Goal: Task Accomplishment & Management: Complete application form

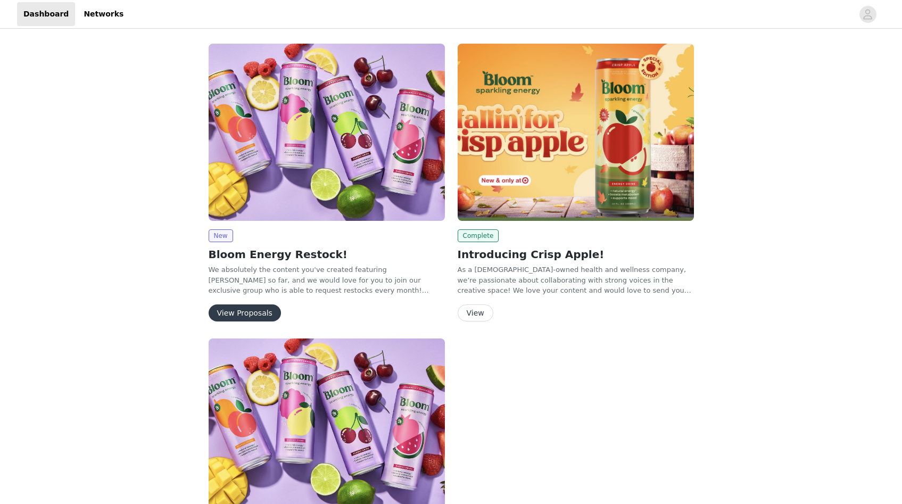
click at [254, 314] on button "View Proposals" at bounding box center [245, 312] width 72 height 17
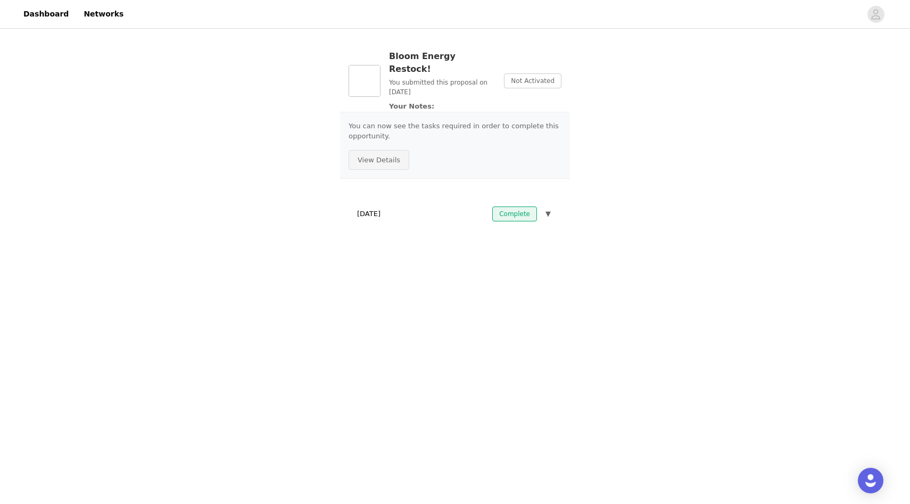
click at [392, 150] on button "View Details" at bounding box center [379, 160] width 61 height 20
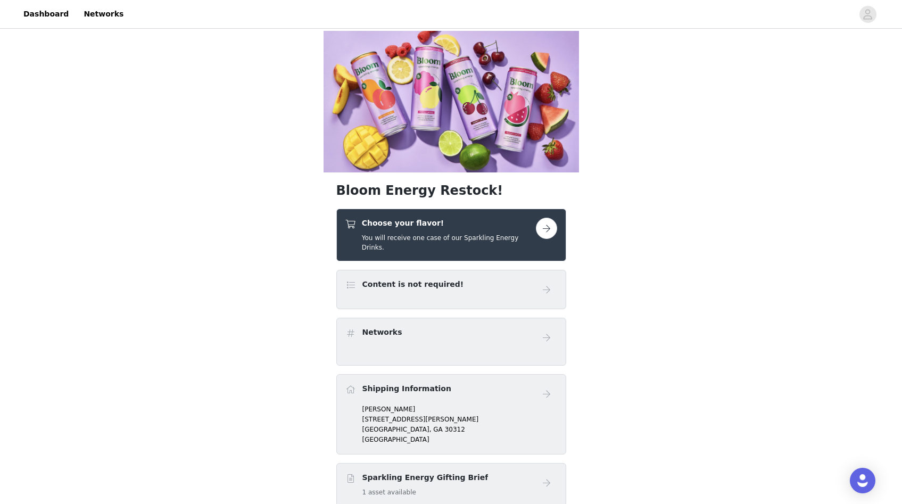
click at [541, 218] on button "button" at bounding box center [546, 228] width 21 height 21
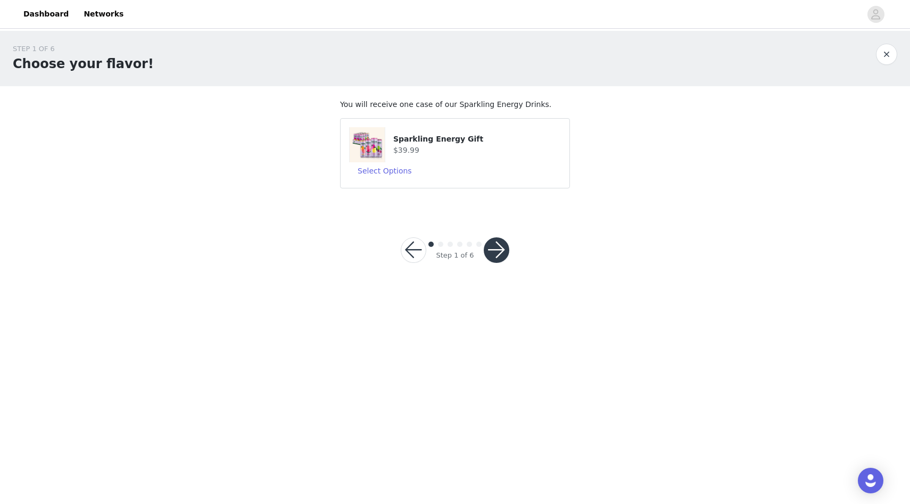
click at [413, 262] on button "button" at bounding box center [414, 250] width 26 height 26
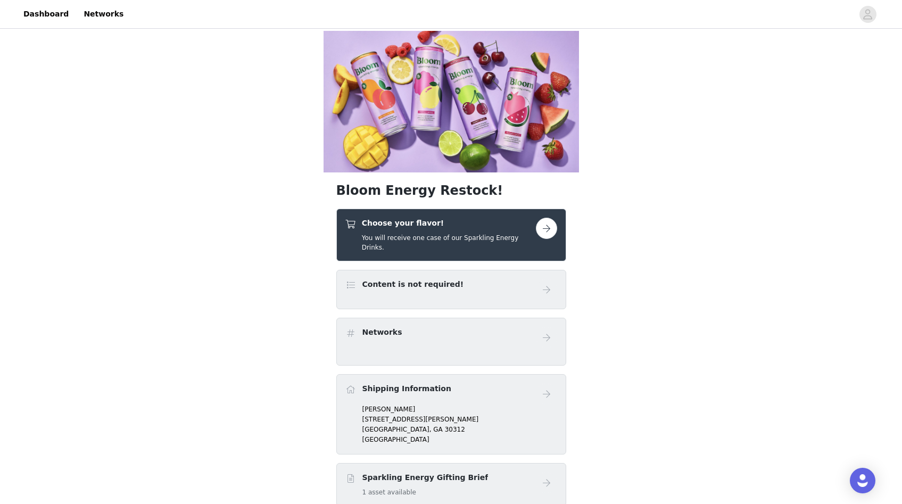
drag, startPoint x: 521, startPoint y: 119, endPoint x: 606, endPoint y: 183, distance: 106.3
click at [0, 0] on div "576x327 frames : 0 0 / 15 secs" at bounding box center [0, 0] width 0 height 0
click at [0, 0] on icon at bounding box center [0, 0] width 0 height 0
click at [547, 218] on button "button" at bounding box center [546, 228] width 21 height 21
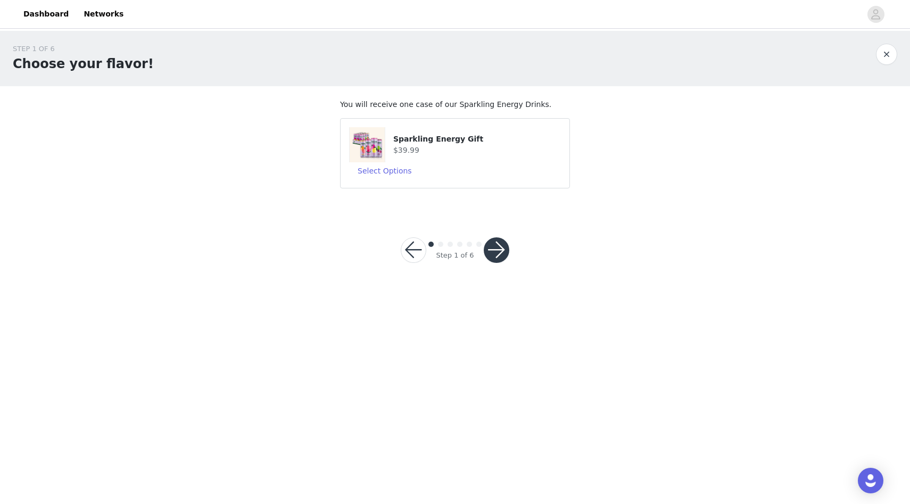
click at [0, 0] on icon at bounding box center [0, 0] width 0 height 0
click at [884, 60] on button "button" at bounding box center [886, 54] width 21 height 21
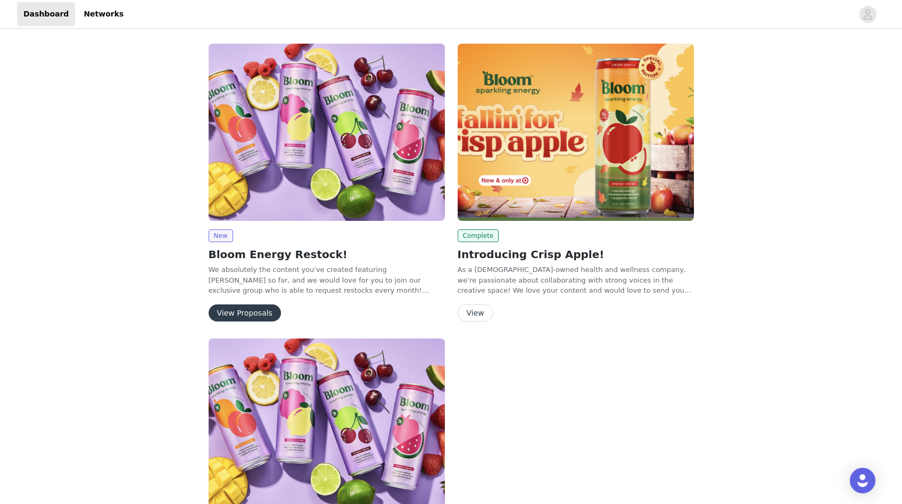
click at [478, 314] on button "View" at bounding box center [476, 312] width 36 height 17
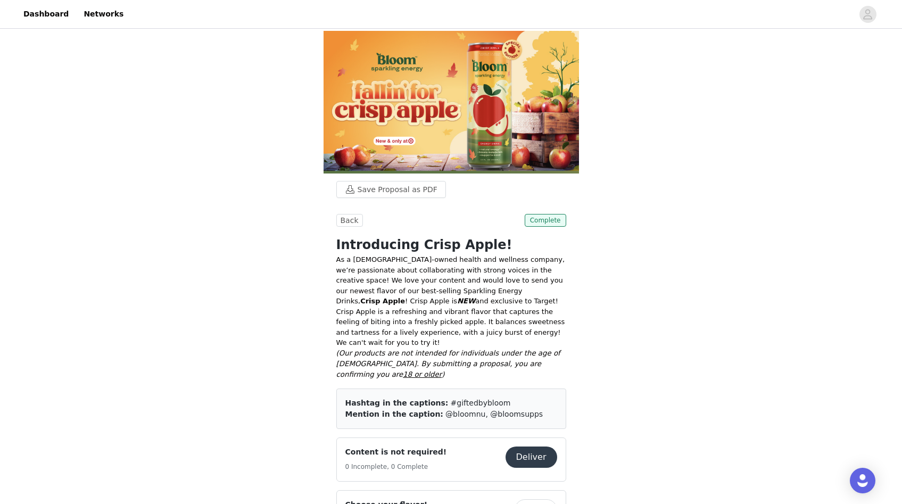
click at [398, 409] on div "Mention in the caption: @bloomnu, @bloomsupps" at bounding box center [451, 414] width 212 height 11
click at [399, 409] on div "Mention in the caption: @bloomnu, @bloomsupps" at bounding box center [451, 414] width 212 height 11
drag, startPoint x: 350, startPoint y: 222, endPoint x: 330, endPoint y: 275, distance: 56.2
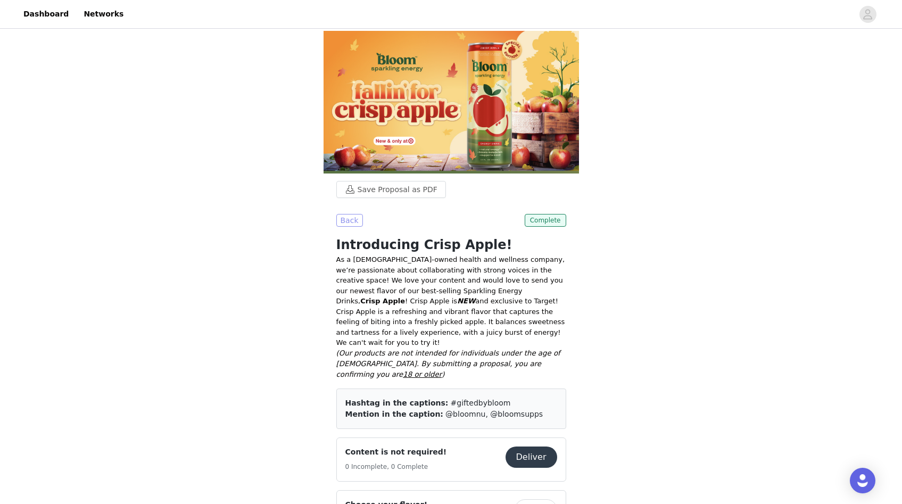
click at [352, 216] on button "Back" at bounding box center [349, 220] width 27 height 13
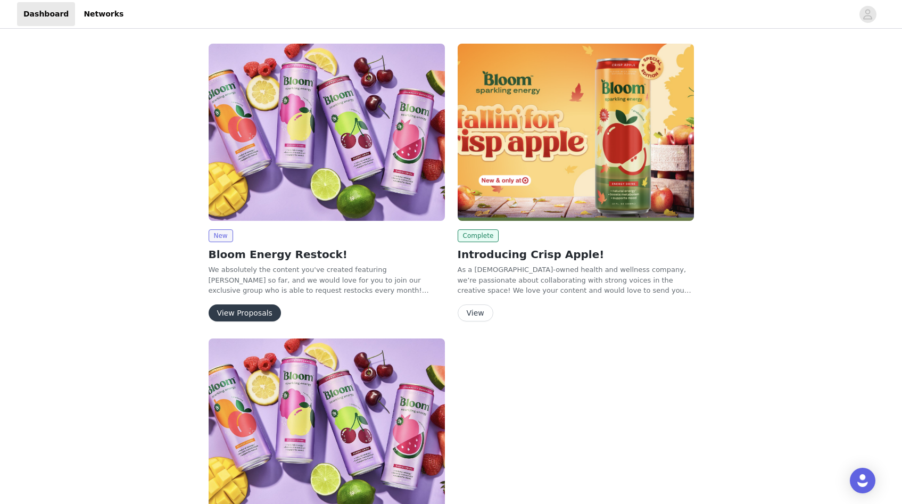
click at [766, 77] on div "New Bloom Energy Restock! We absolutely the content you've created featuring Bl…" at bounding box center [451, 358] width 902 height 654
click at [480, 313] on button "View" at bounding box center [476, 312] width 36 height 17
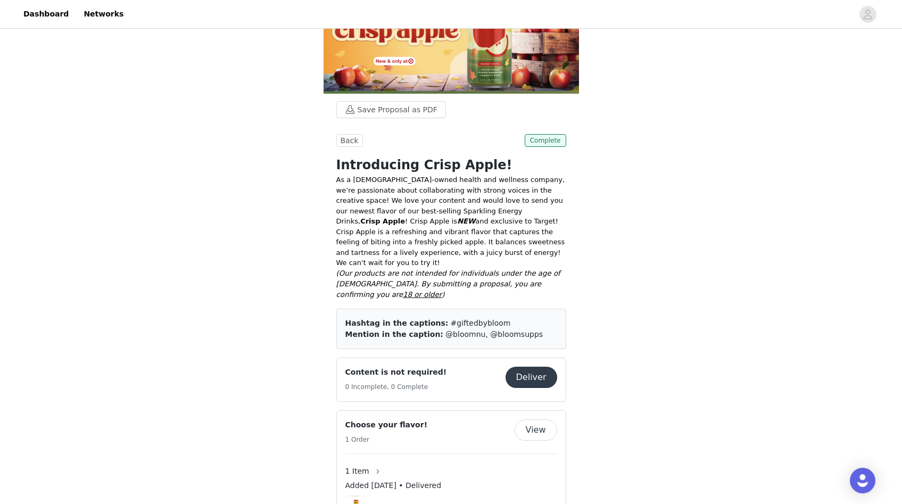
scroll to position [86, 0]
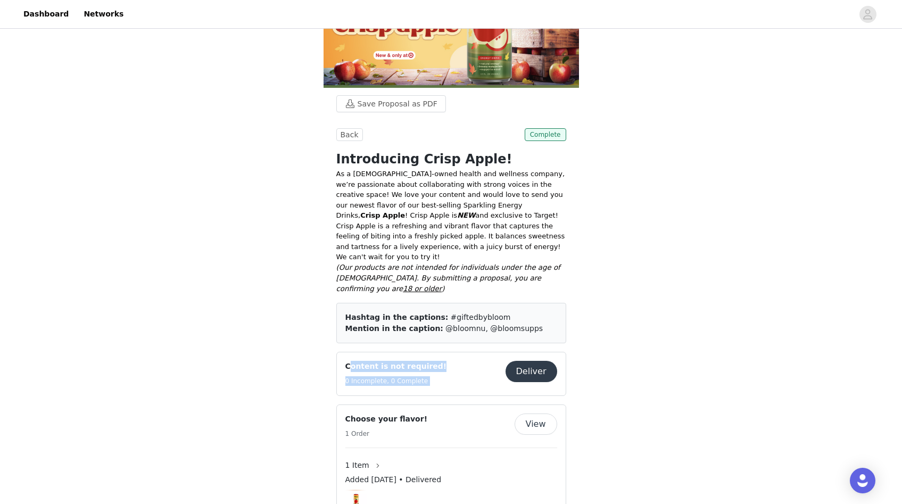
drag, startPoint x: 350, startPoint y: 341, endPoint x: 540, endPoint y: 351, distance: 190.2
click at [540, 361] on div "Content is not required! 0 Incomplete, 0 Complete Deliver" at bounding box center [451, 374] width 212 height 26
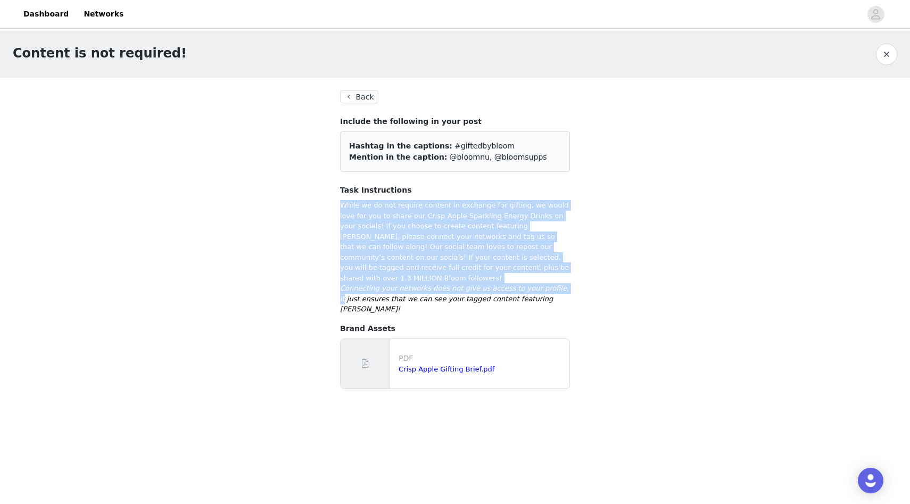
drag, startPoint x: 400, startPoint y: 219, endPoint x: 567, endPoint y: 277, distance: 177.0
click at [567, 277] on div "Content is not required! Back Include the following in your post Hashtag in the…" at bounding box center [455, 220] width 910 height 379
click at [567, 283] on p "Connecting your networks does not give us access to your profile, it just ensur…" at bounding box center [455, 298] width 230 height 31
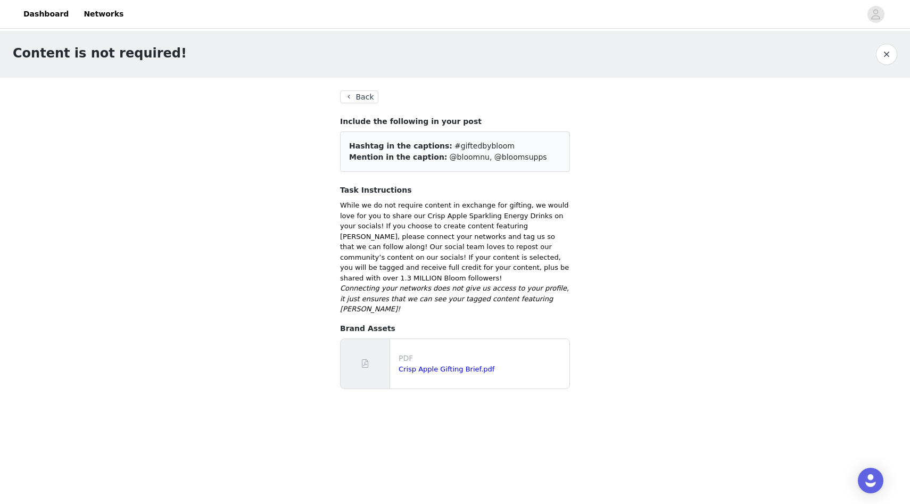
click at [361, 102] on button "Back" at bounding box center [359, 96] width 38 height 13
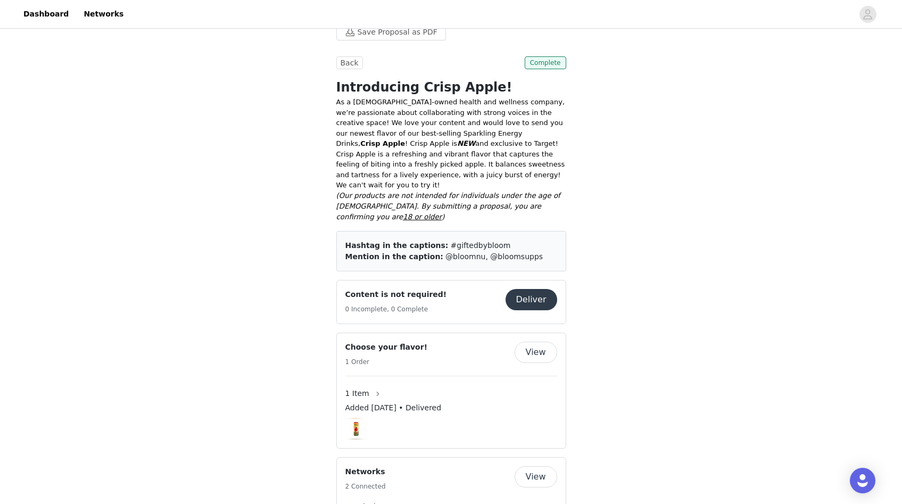
scroll to position [179, 0]
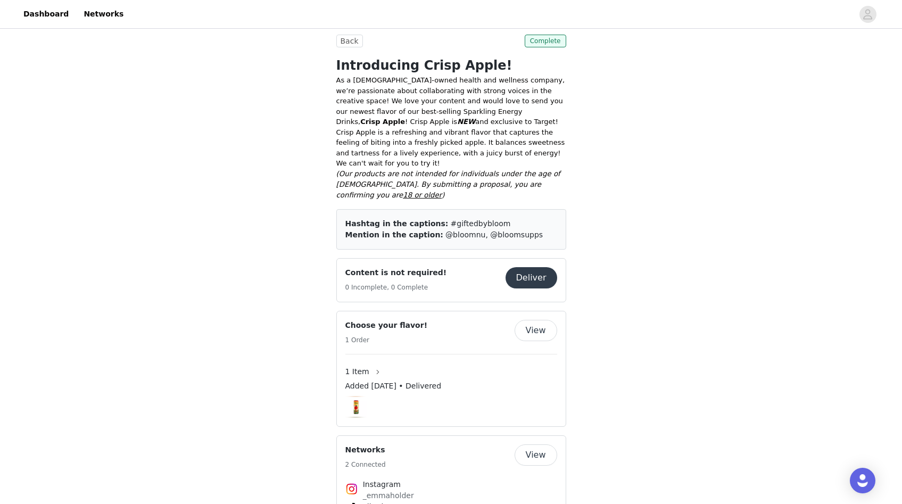
click at [536, 320] on button "View" at bounding box center [536, 330] width 43 height 21
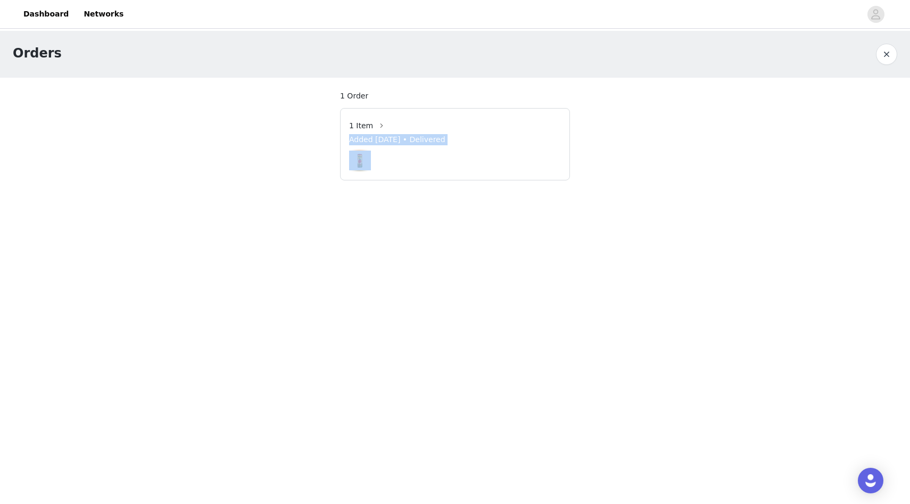
drag, startPoint x: 420, startPoint y: 143, endPoint x: 511, endPoint y: 181, distance: 98.5
click at [511, 181] on section "1 Order 1 Item Added Jul 27, 2025 • Delivered" at bounding box center [454, 135] width 255 height 115
drag, startPoint x: 336, startPoint y: 96, endPoint x: 407, endPoint y: 162, distance: 96.8
click at [407, 162] on section "1 Order 1 Item Added Jul 27, 2025 • Delivered" at bounding box center [454, 135] width 255 height 115
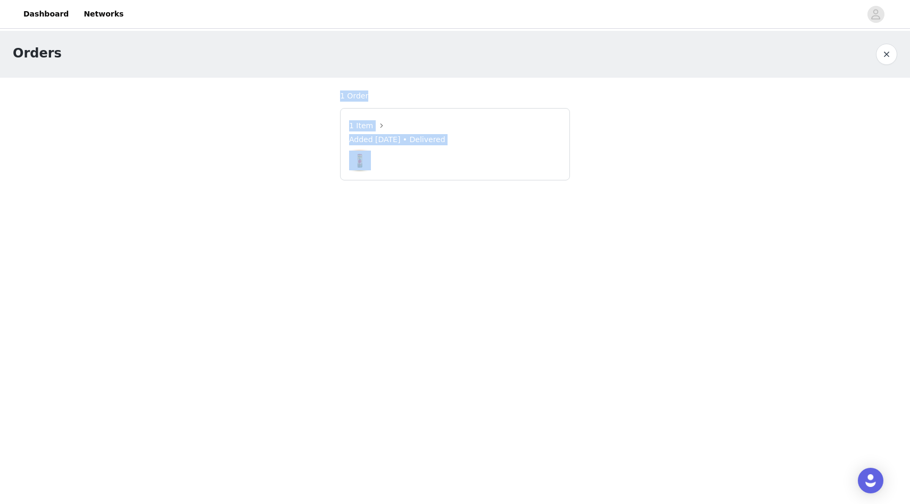
click at [408, 162] on div at bounding box center [455, 161] width 212 height 22
click at [378, 125] on button "button" at bounding box center [381, 125] width 17 height 17
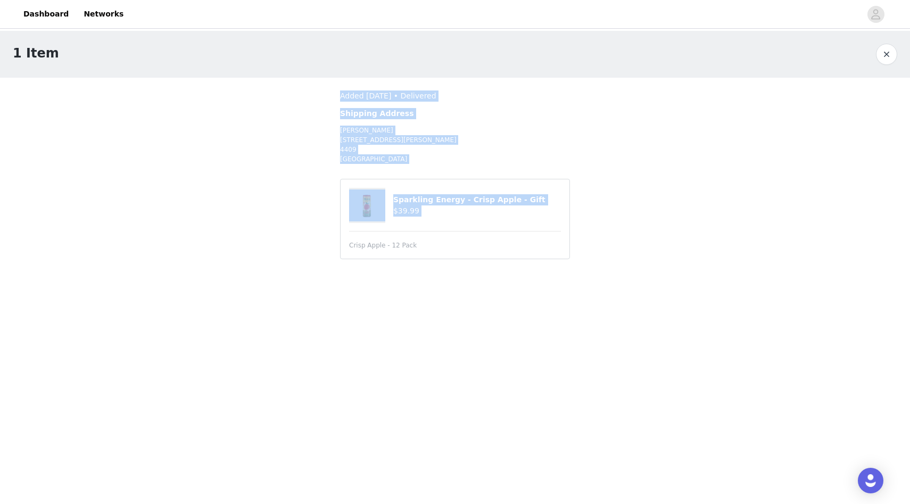
drag, startPoint x: 374, startPoint y: 101, endPoint x: 570, endPoint y: 240, distance: 240.5
click at [556, 238] on section "Added Jul 27, 2025 • Delivered Shipping Address Emma Holder 180 Jackson St NE 4…" at bounding box center [454, 180] width 255 height 205
click at [574, 240] on section "Added Jul 27, 2025 • Delivered Shipping Address Emma Holder 180 Jackson St NE 4…" at bounding box center [454, 180] width 255 height 205
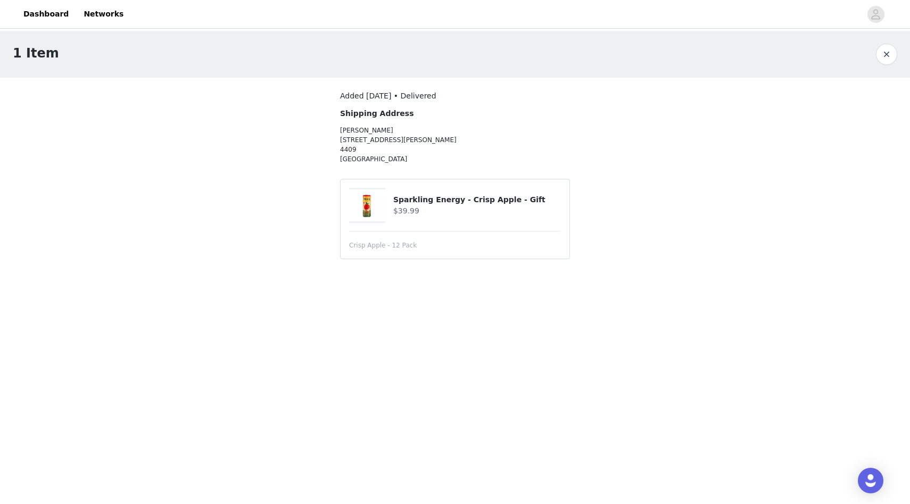
drag, startPoint x: 281, startPoint y: 167, endPoint x: 250, endPoint y: 68, distance: 104.3
click at [250, 68] on div "1 Item Added Jul 27, 2025 • Delivered Shipping Address Emma Holder 180 Jackson …" at bounding box center [455, 157] width 910 height 252
click at [390, 133] on p "Emma Holder 180 Jackson St NE 4409 Atlanta GA, 30312" at bounding box center [426, 145] width 172 height 38
click at [892, 57] on button "button" at bounding box center [886, 54] width 21 height 21
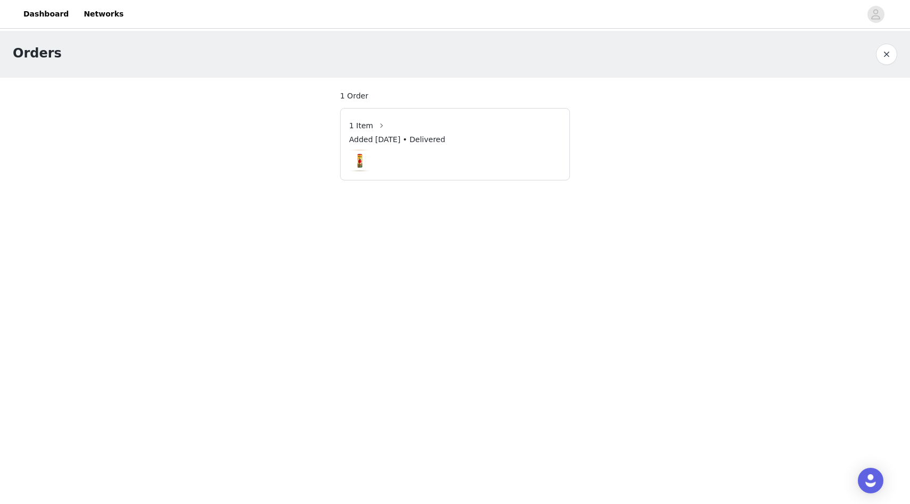
click at [880, 59] on button "button" at bounding box center [886, 54] width 21 height 21
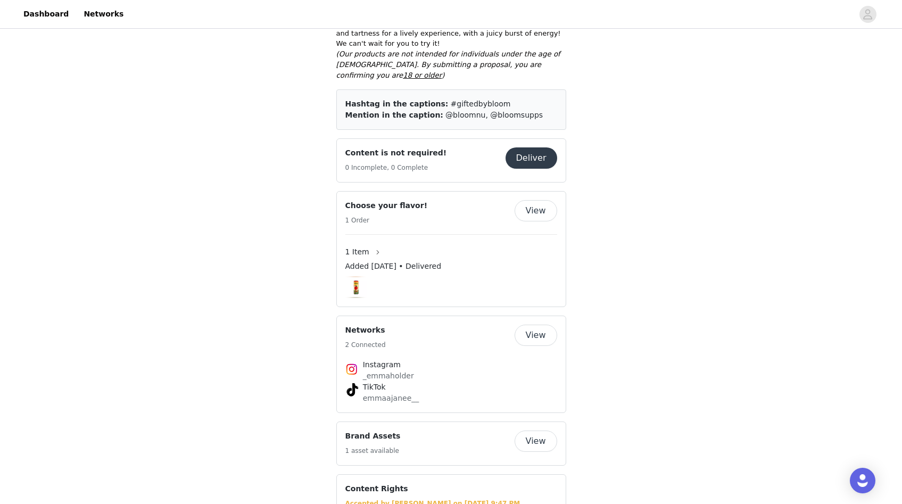
scroll to position [343, 0]
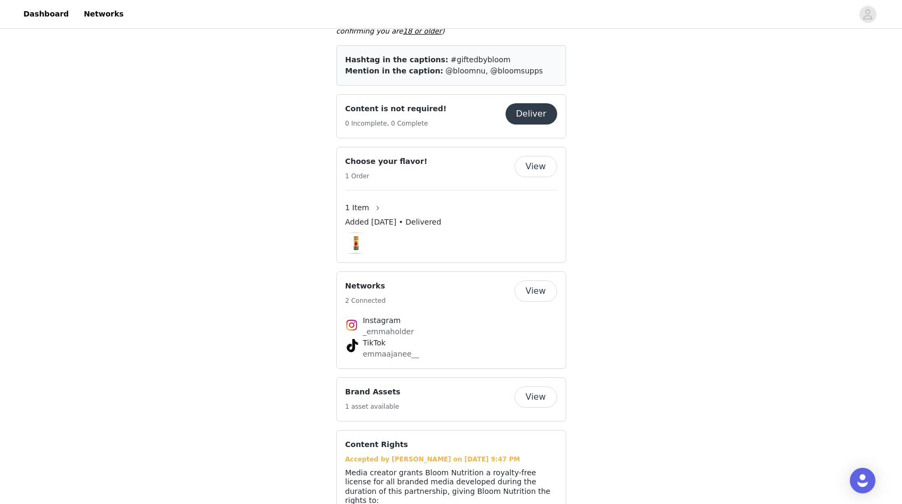
click at [536, 280] on button "View" at bounding box center [536, 290] width 43 height 21
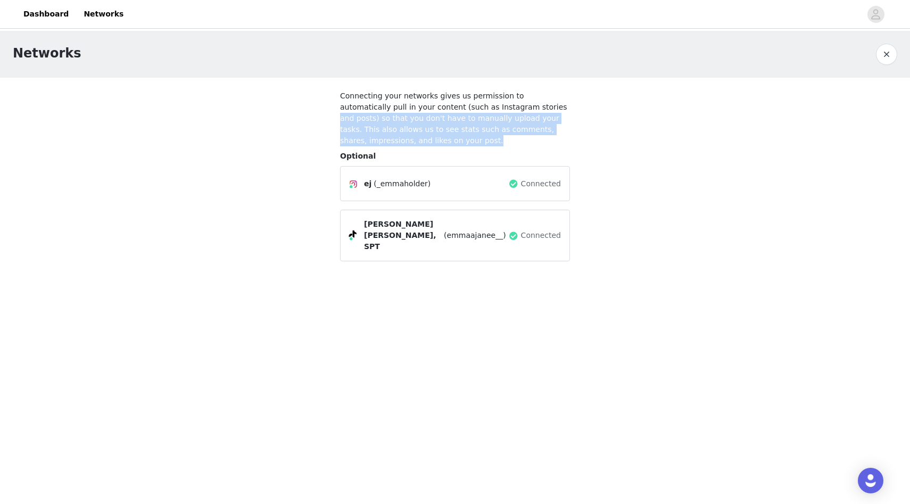
drag, startPoint x: 515, startPoint y: 106, endPoint x: 568, endPoint y: 193, distance: 101.5
click at [566, 192] on div "Connecting your networks gives us permission to automatically pull in your cont…" at bounding box center [455, 175] width 230 height 171
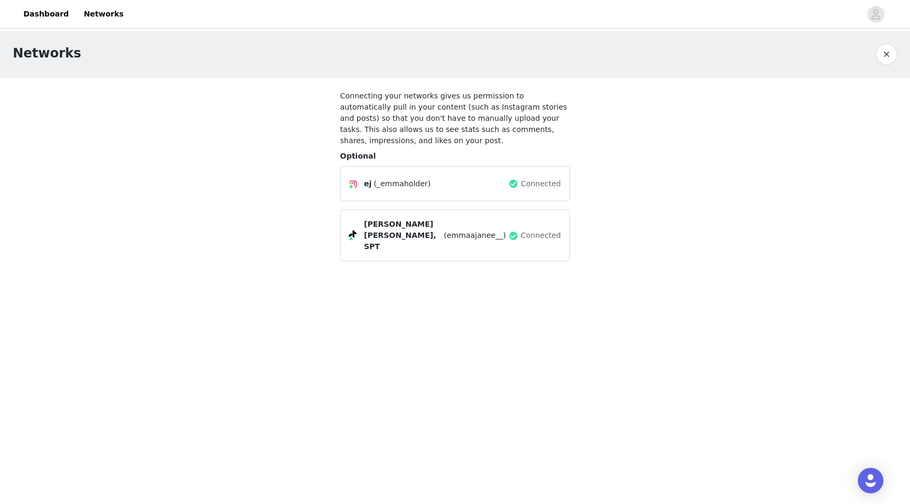
click at [397, 188] on span "(_emmaholder)" at bounding box center [402, 183] width 57 height 11
click at [388, 183] on span "(_emmaholder)" at bounding box center [402, 183] width 57 height 11
click at [370, 225] on span "Emma Jane, SPT" at bounding box center [403, 236] width 78 height 34
drag, startPoint x: 340, startPoint y: 111, endPoint x: 757, endPoint y: 148, distance: 418.3
click at [670, 163] on div "Networks Connecting your networks gives us permission to automatically pull in …" at bounding box center [455, 157] width 910 height 252
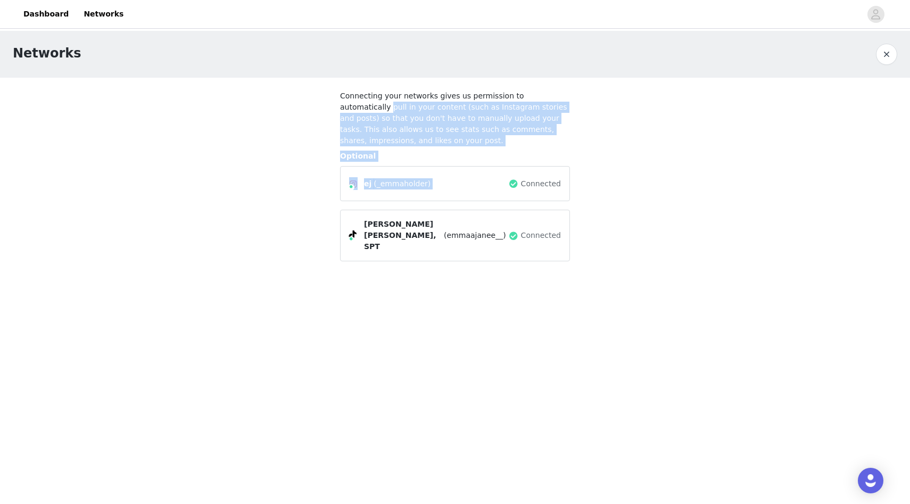
click at [889, 52] on button "button" at bounding box center [886, 54] width 21 height 21
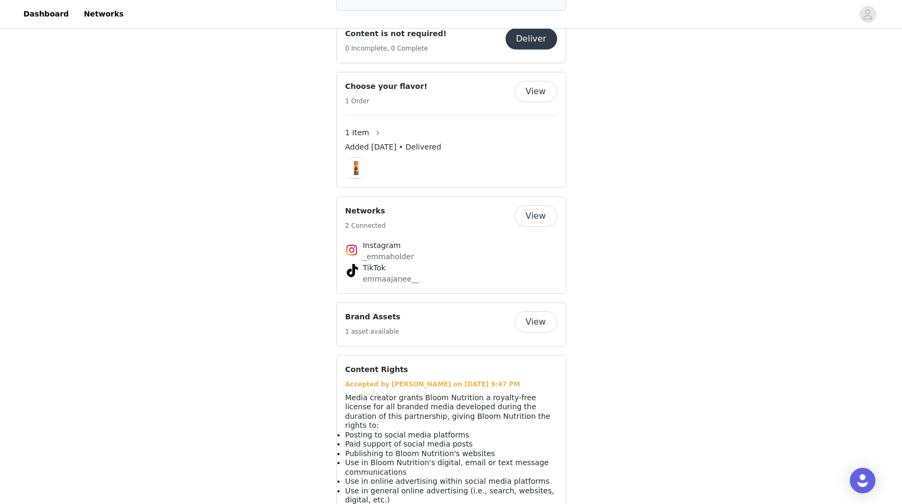
scroll to position [430, 0]
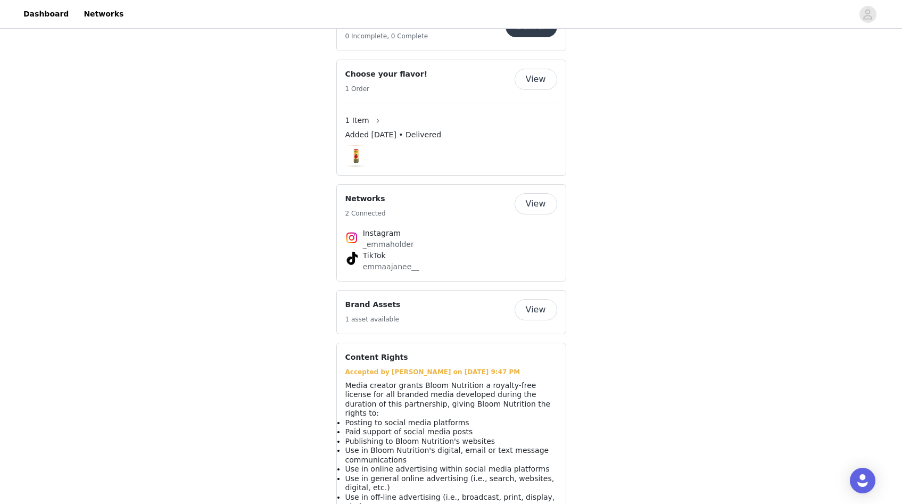
click at [529, 299] on button "View" at bounding box center [536, 309] width 43 height 21
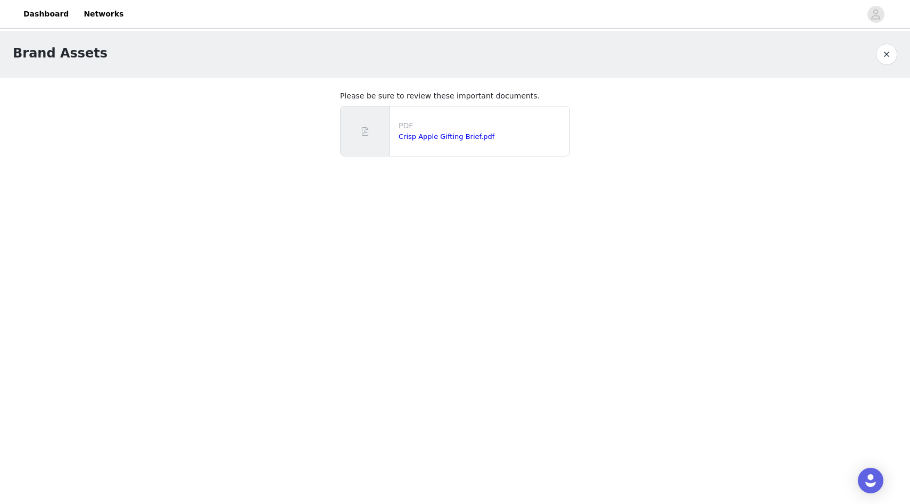
click at [891, 55] on button "button" at bounding box center [886, 54] width 21 height 21
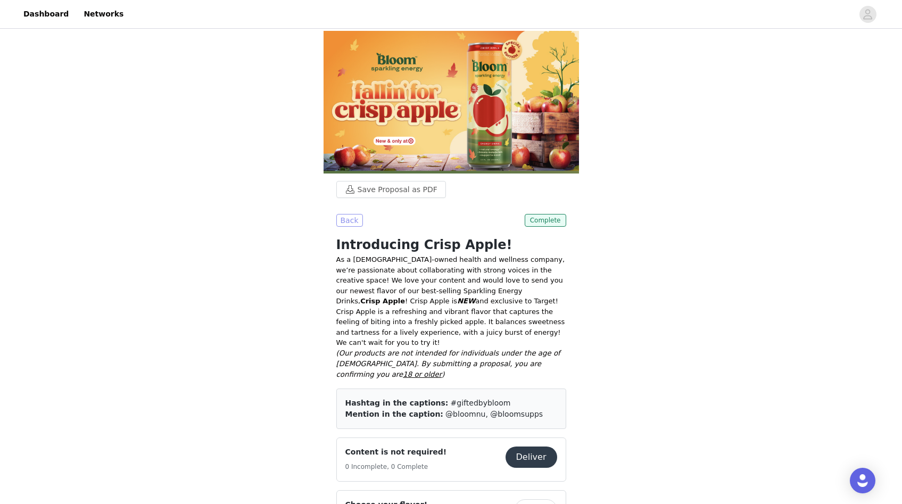
click at [342, 221] on button "Back" at bounding box center [349, 220] width 27 height 13
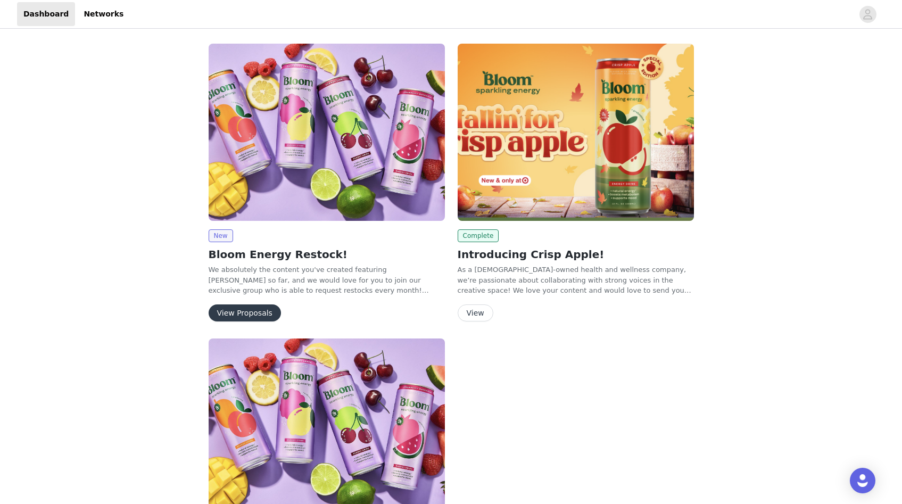
click at [241, 317] on button "View Proposals" at bounding box center [245, 312] width 72 height 17
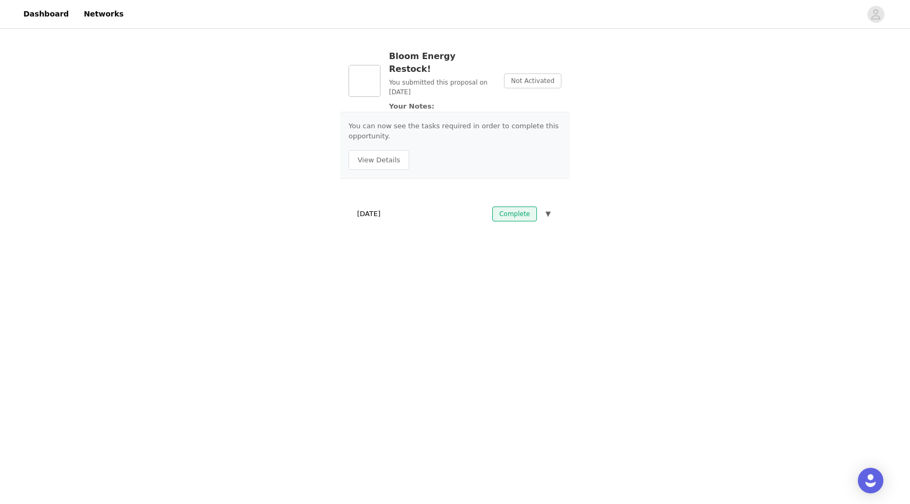
click at [545, 209] on span "▼" at bounding box center [547, 214] width 5 height 11
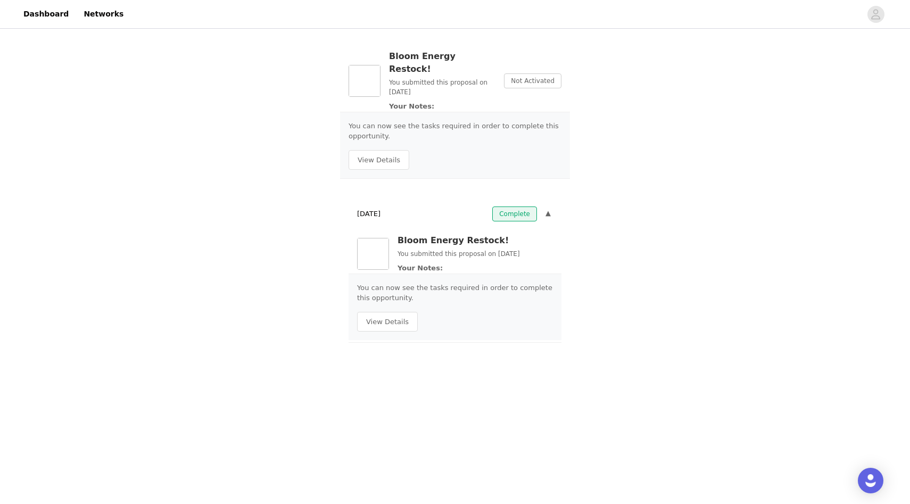
click at [550, 209] on span "▼" at bounding box center [547, 214] width 5 height 11
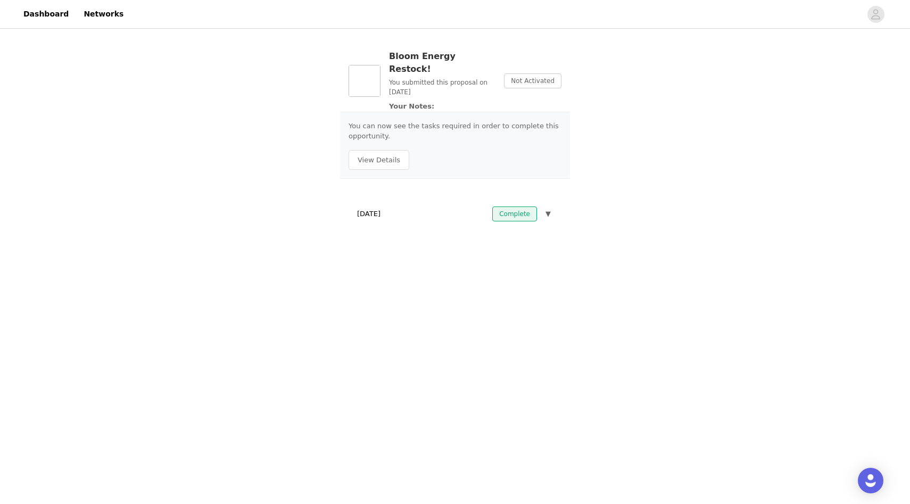
click at [550, 209] on span "▼" at bounding box center [547, 214] width 5 height 11
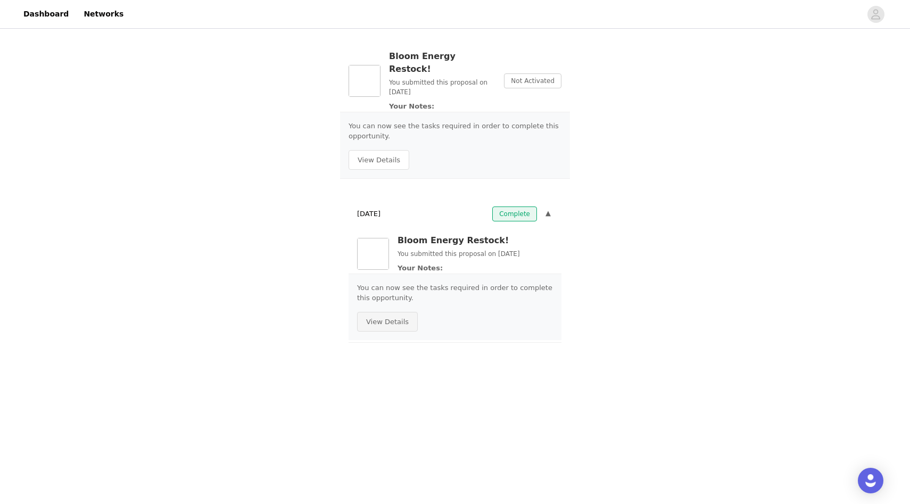
click at [400, 312] on button "View Details" at bounding box center [387, 322] width 61 height 20
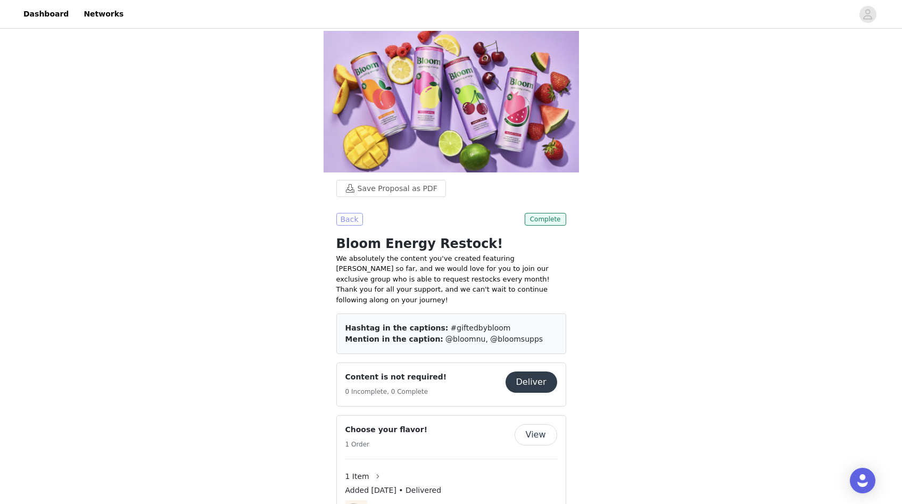
click at [338, 213] on button "Back" at bounding box center [349, 219] width 27 height 13
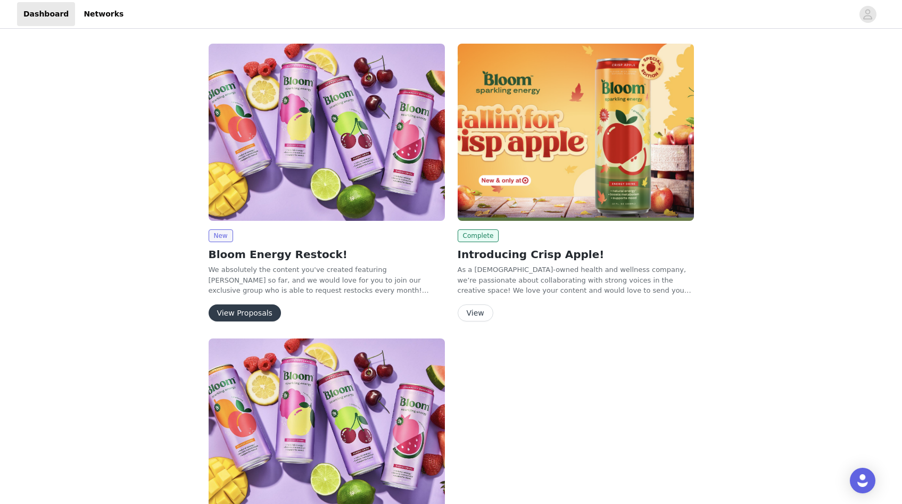
click at [258, 312] on button "View Proposals" at bounding box center [245, 312] width 72 height 17
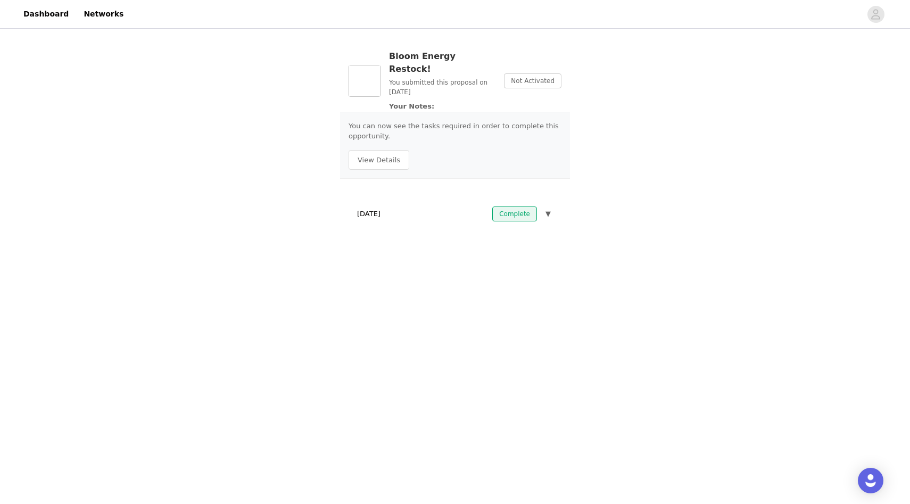
click at [521, 78] on span "Not Activated" at bounding box center [532, 80] width 57 height 15
click at [378, 150] on button "View Details" at bounding box center [379, 160] width 61 height 20
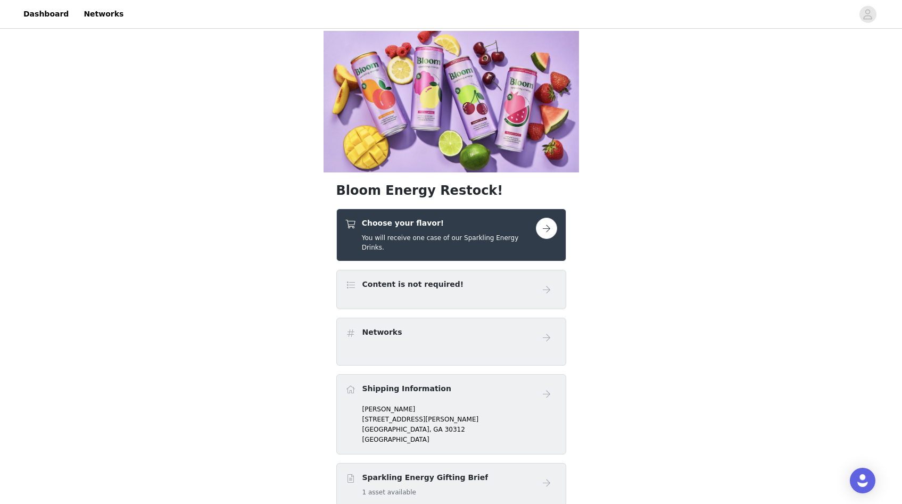
click at [549, 218] on button "button" at bounding box center [546, 228] width 21 height 21
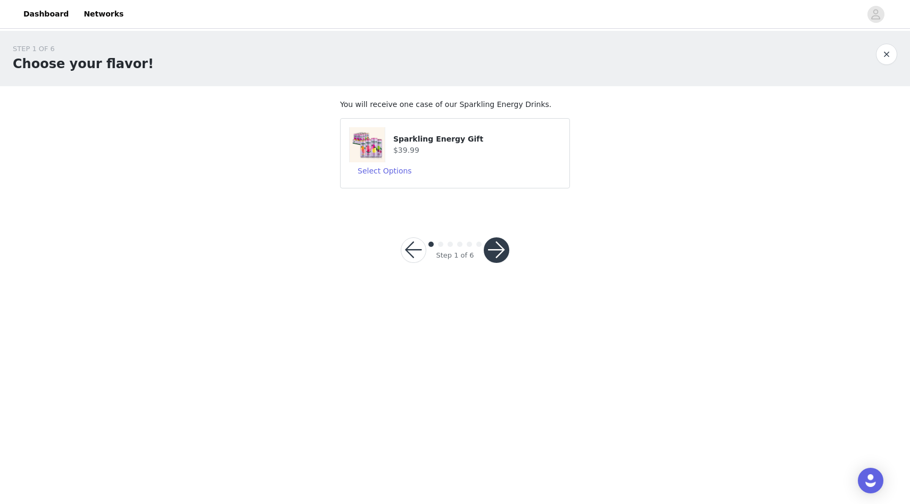
click at [502, 250] on button "button" at bounding box center [497, 250] width 26 height 26
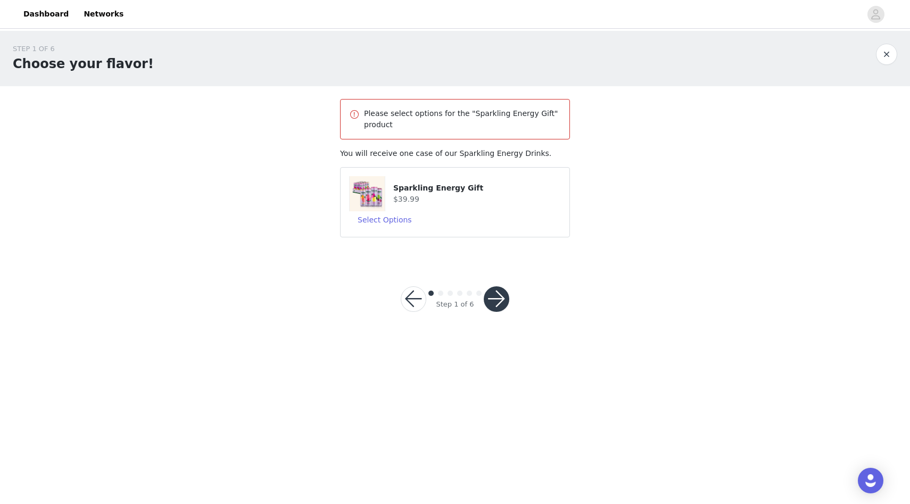
click at [497, 291] on button "button" at bounding box center [497, 299] width 26 height 26
click at [411, 206] on div "Sparkling Energy Gift $39.99" at bounding box center [455, 193] width 212 height 35
click at [403, 222] on button "Select Options" at bounding box center [384, 219] width 71 height 17
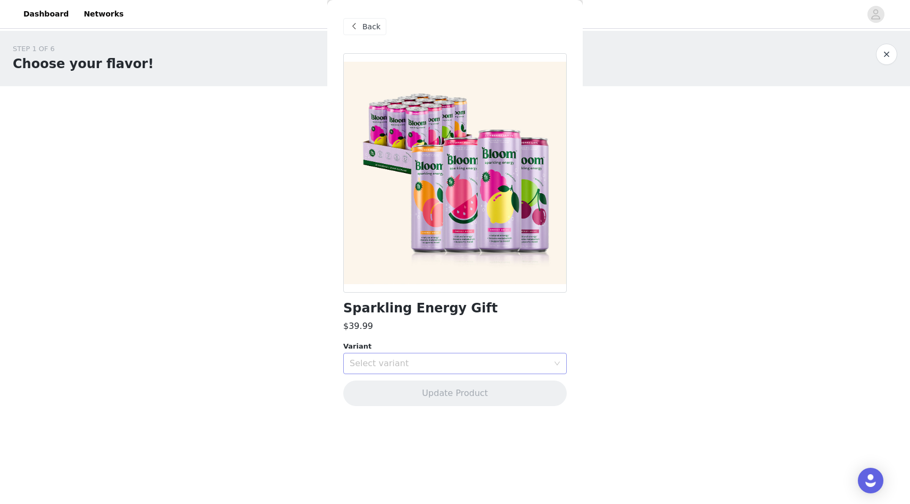
click at [403, 356] on div "Select variant" at bounding box center [452, 363] width 204 height 20
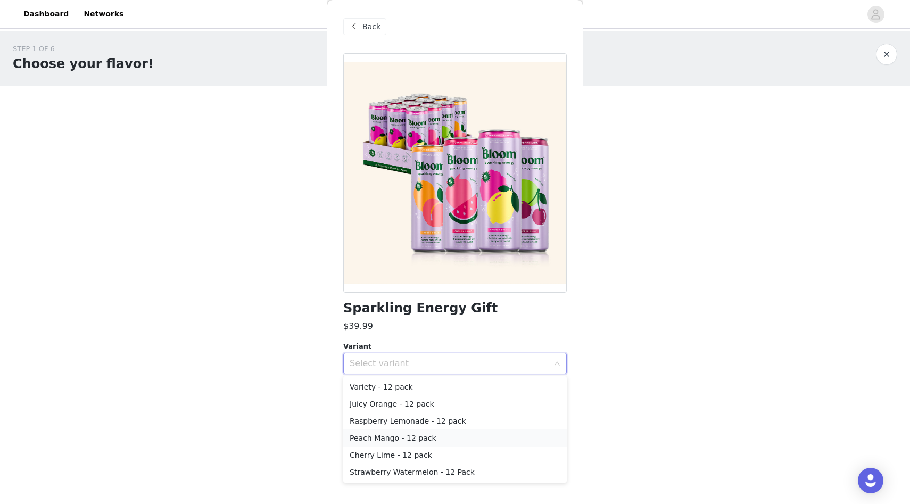
click at [407, 431] on li "Peach Mango - 12 pack" at bounding box center [454, 437] width 223 height 17
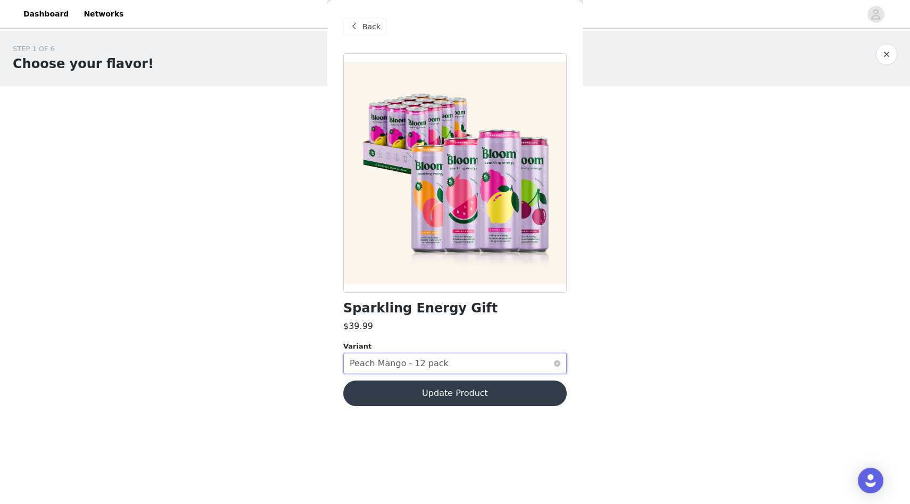
click at [443, 364] on div "Select variant Peach Mango - 12 pack" at bounding box center [452, 363] width 204 height 20
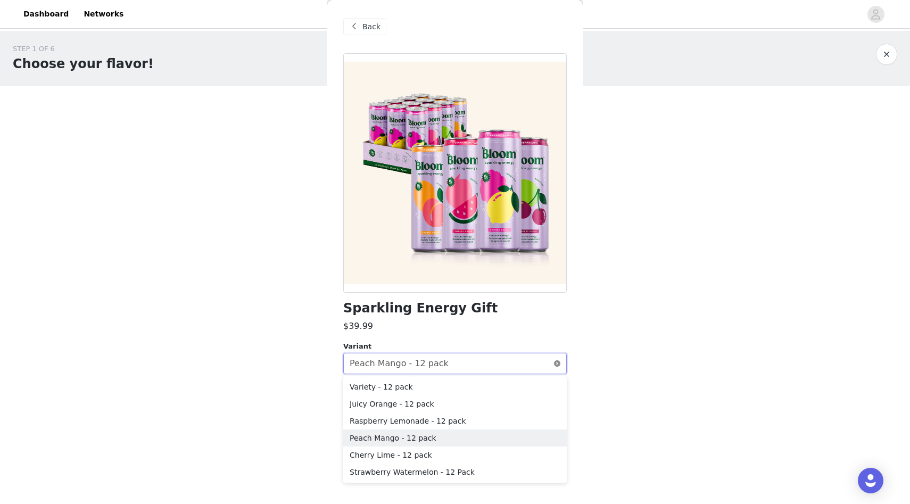
click at [554, 364] on icon "icon: close-circle" at bounding box center [557, 363] width 6 height 6
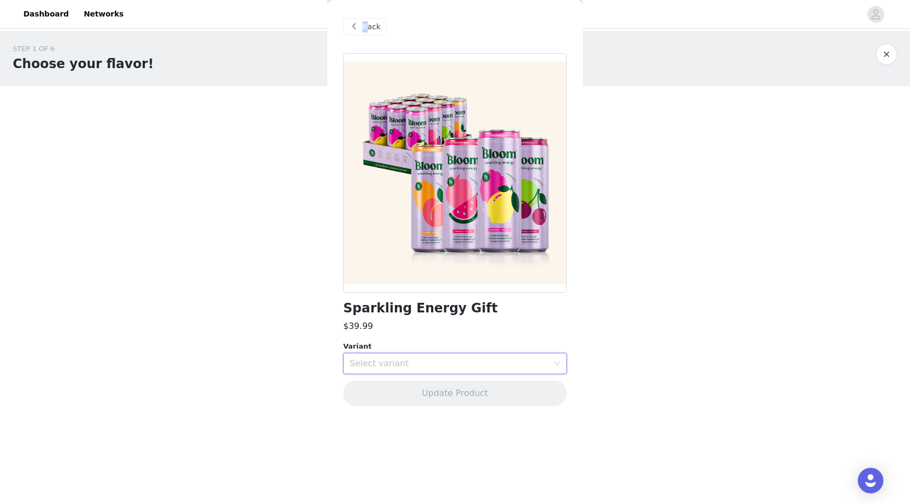
click at [366, 23] on span "Back" at bounding box center [371, 26] width 18 height 11
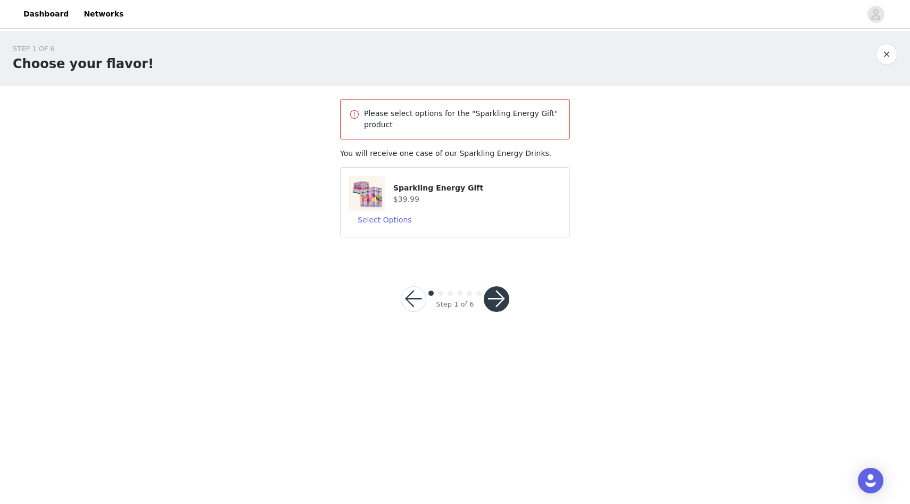
click at [499, 309] on button "button" at bounding box center [497, 299] width 26 height 26
click at [397, 220] on button "Select Options" at bounding box center [384, 219] width 71 height 17
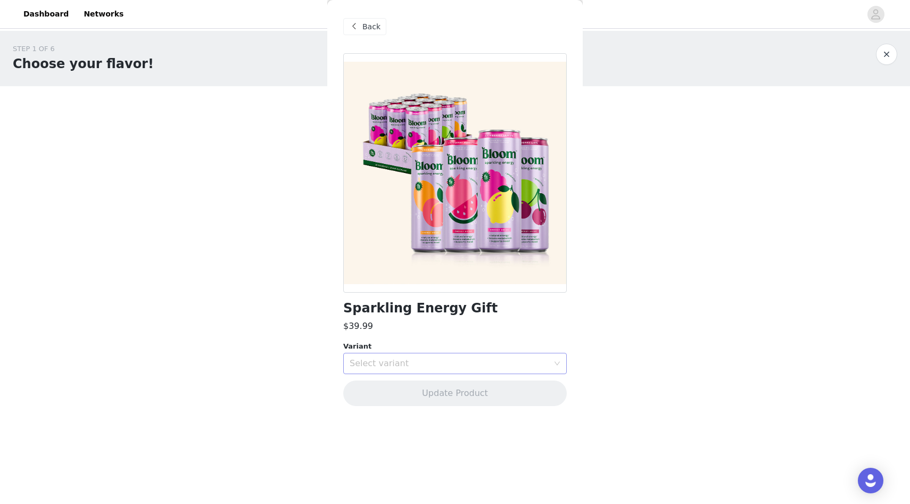
click at [435, 366] on div "Select variant" at bounding box center [449, 363] width 199 height 11
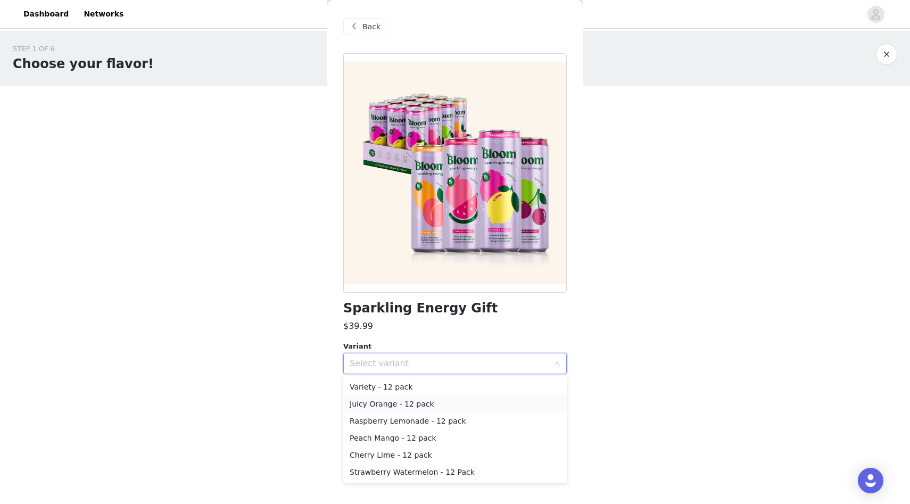
click at [412, 396] on li "Juicy Orange - 12 pack" at bounding box center [454, 403] width 223 height 17
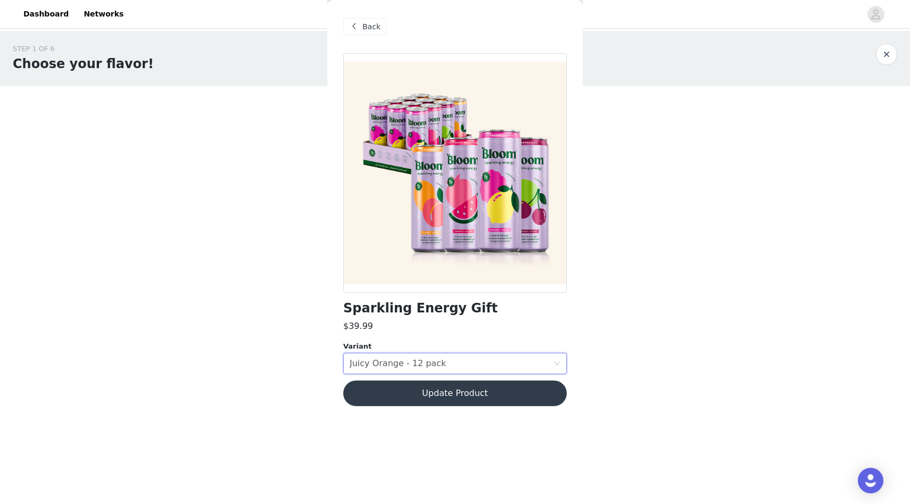
click at [510, 392] on button "Update Product" at bounding box center [454, 393] width 223 height 26
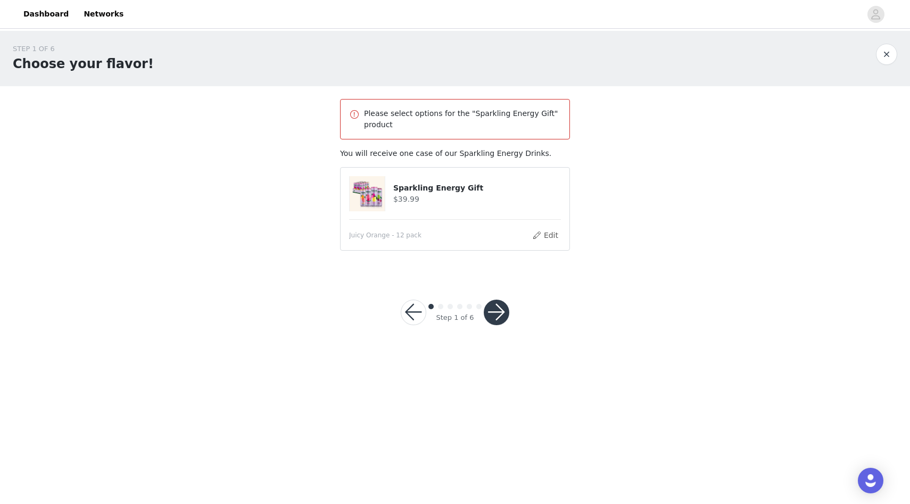
click at [503, 312] on button "button" at bounding box center [497, 313] width 26 height 26
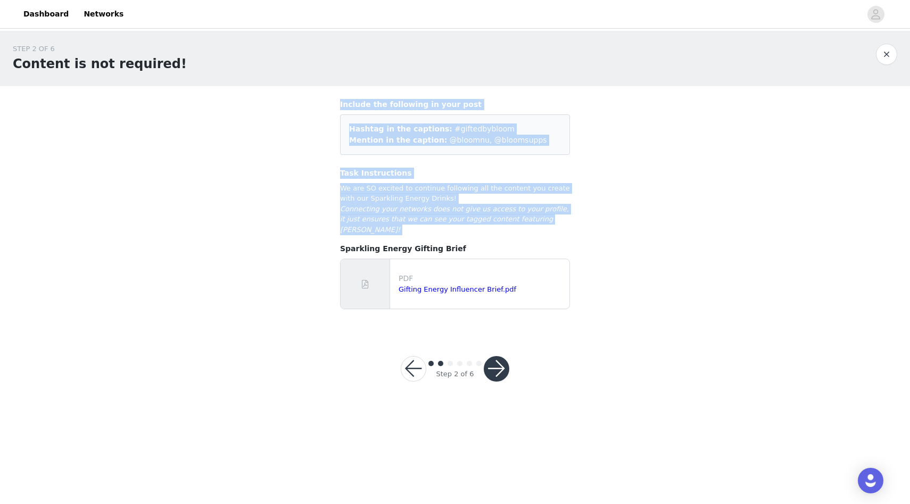
drag, startPoint x: 333, startPoint y: 95, endPoint x: 529, endPoint y: 228, distance: 237.6
click at [525, 228] on section "Include the following in your post Hashtag in the captions: #giftedbybloom Ment…" at bounding box center [454, 208] width 255 height 245
click at [621, 229] on div "STEP 2 OF 6 Content is not required! Include the following in your post Hashtag…" at bounding box center [455, 181] width 910 height 300
drag, startPoint x: 405, startPoint y: 126, endPoint x: 538, endPoint y: 237, distance: 173.5
click at [538, 236] on div "Include the following in your post Hashtag in the captions: #giftedbybloom Ment…" at bounding box center [455, 204] width 230 height 211
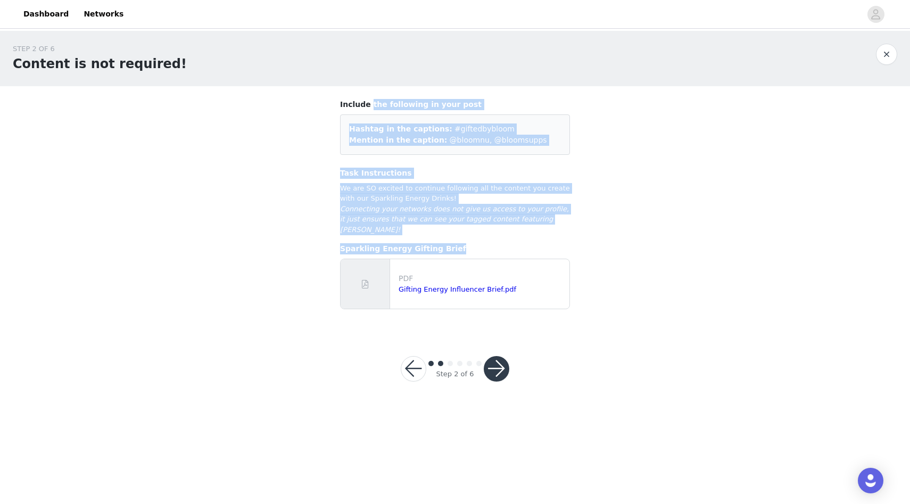
click at [538, 243] on h4 "Sparkling Energy Gifting Brief" at bounding box center [455, 248] width 230 height 11
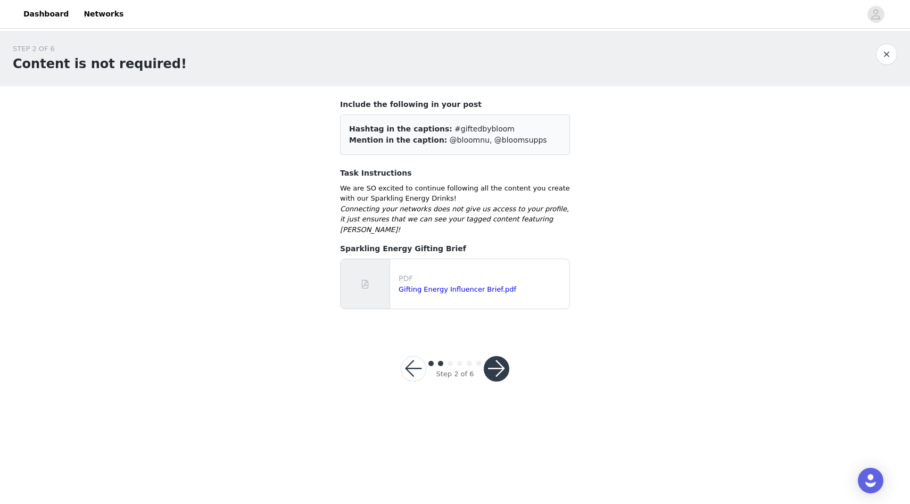
click at [417, 357] on button "button" at bounding box center [414, 369] width 26 height 26
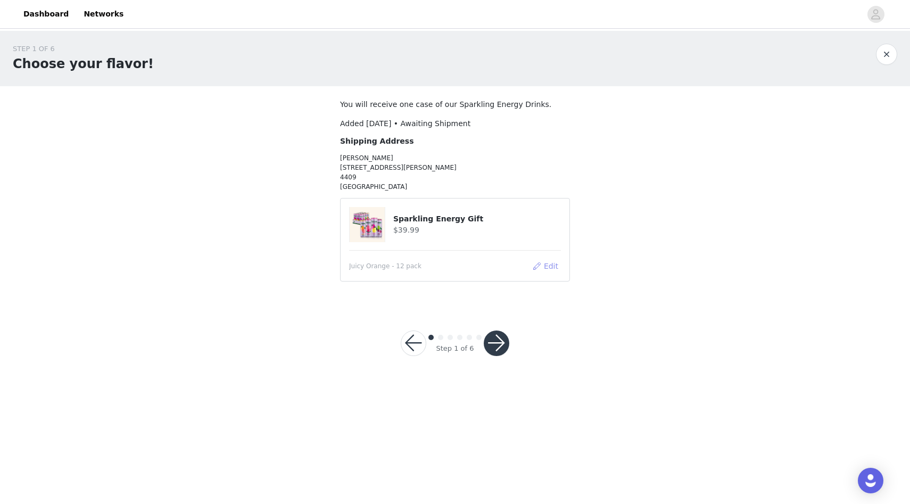
click at [539, 269] on button "Edit" at bounding box center [545, 266] width 27 height 13
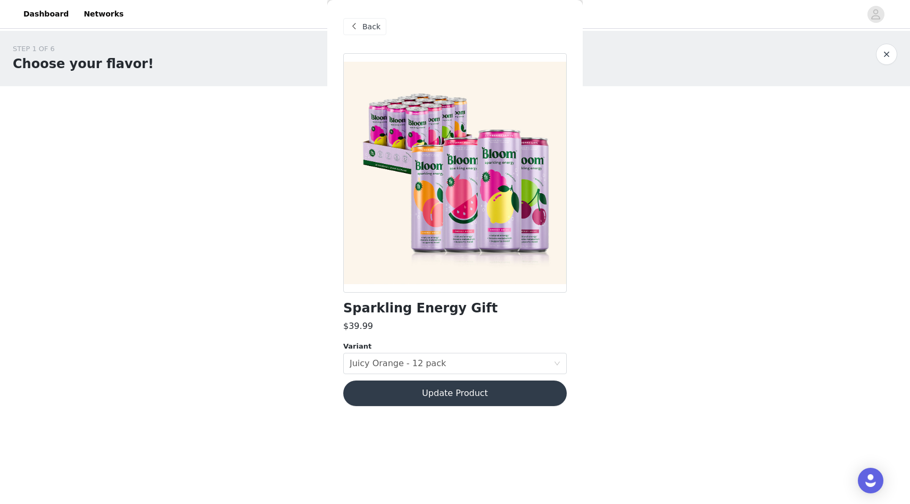
click at [618, 183] on div "STEP 1 OF 6 Choose your flavor! You will receive one case of our Sparkling Ener…" at bounding box center [455, 168] width 910 height 274
click at [369, 14] on div "Back" at bounding box center [454, 26] width 223 height 53
click at [374, 29] on span "Back" at bounding box center [371, 26] width 18 height 11
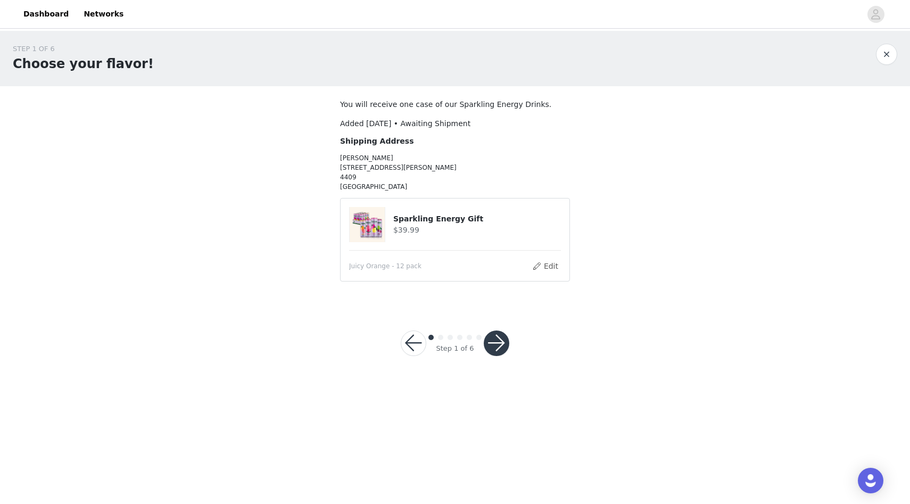
click at [877, 54] on button "button" at bounding box center [886, 54] width 21 height 21
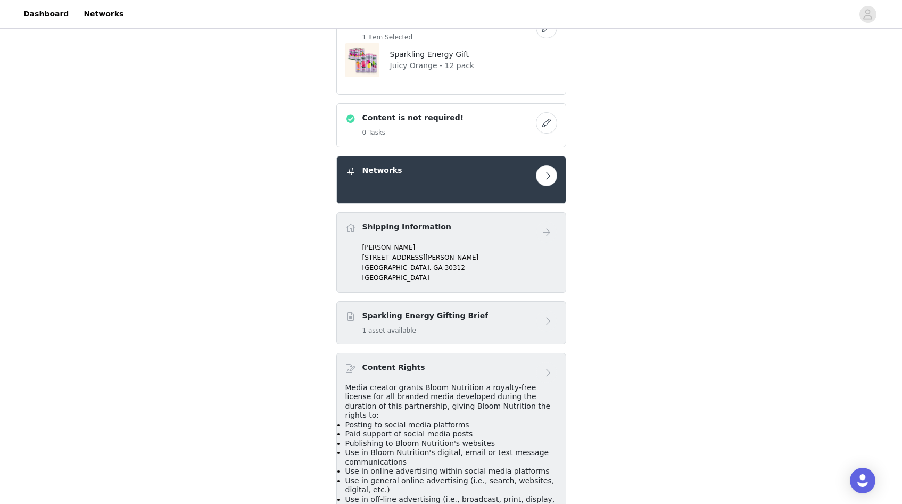
scroll to position [209, 0]
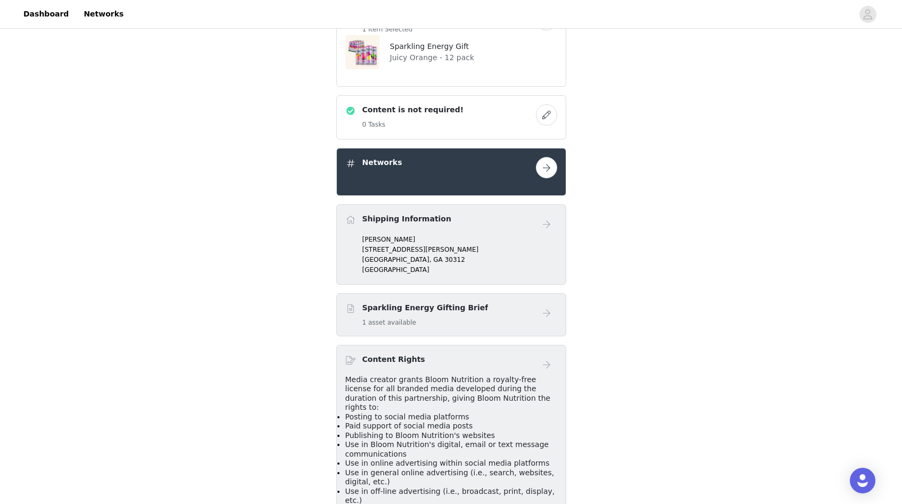
drag, startPoint x: 403, startPoint y: 294, endPoint x: 429, endPoint y: 269, distance: 36.2
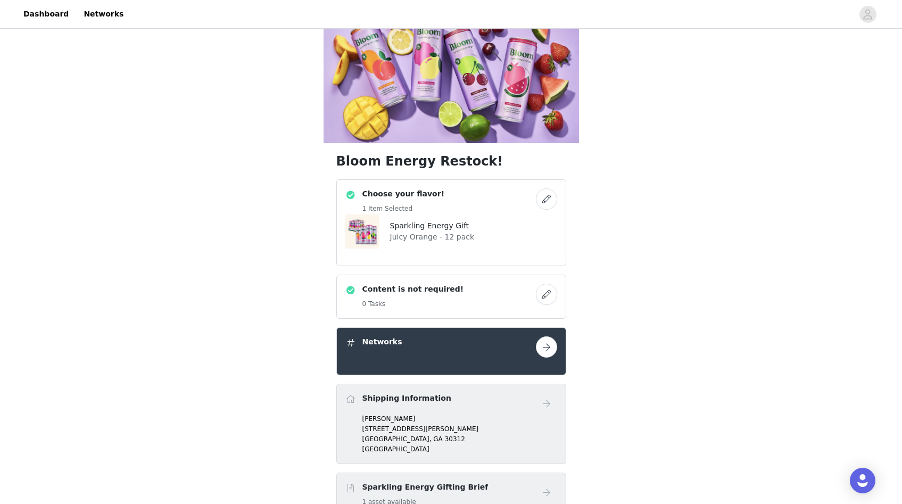
scroll to position [0, 0]
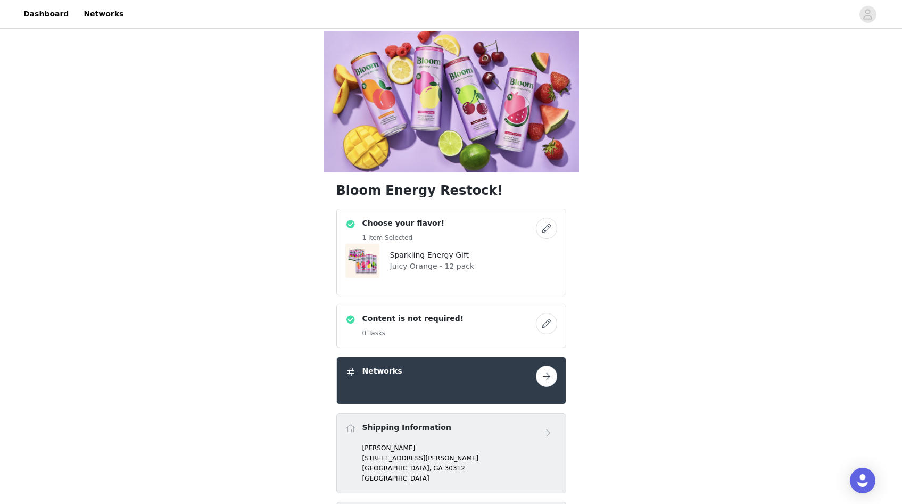
click at [541, 218] on button "button" at bounding box center [546, 228] width 21 height 21
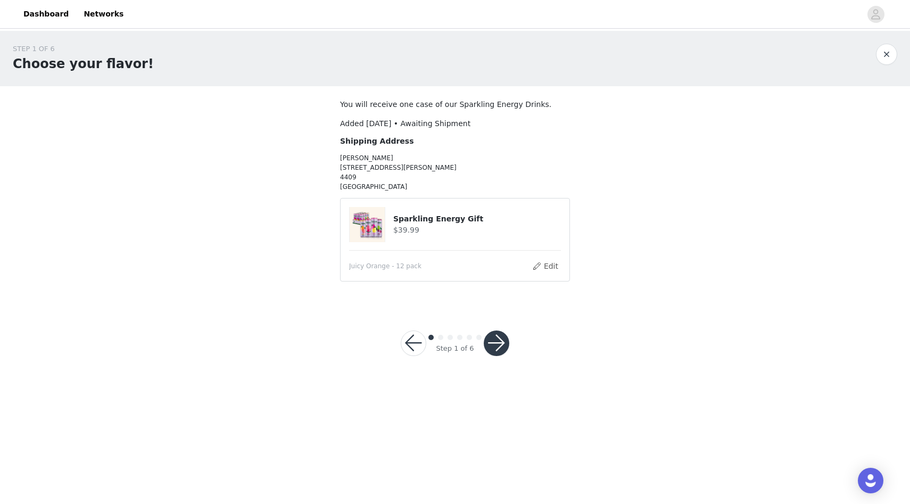
click at [490, 344] on button "button" at bounding box center [497, 343] width 26 height 26
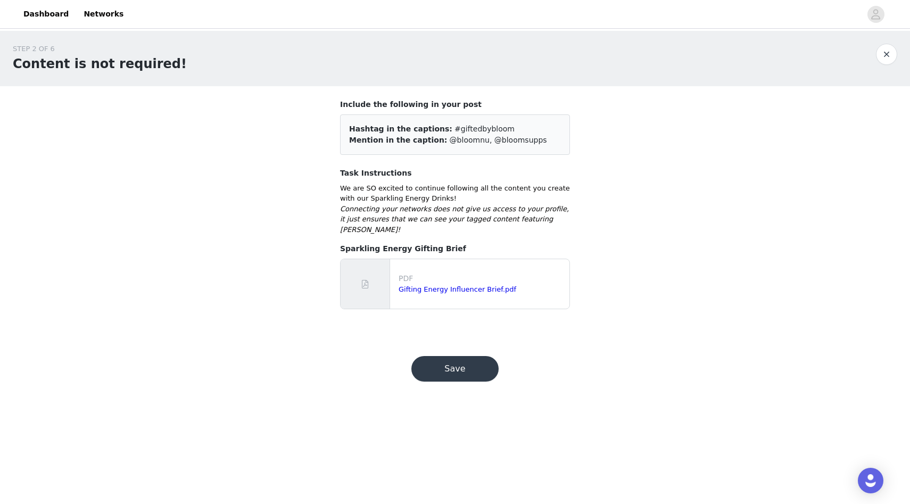
click at [887, 59] on button "button" at bounding box center [886, 54] width 21 height 21
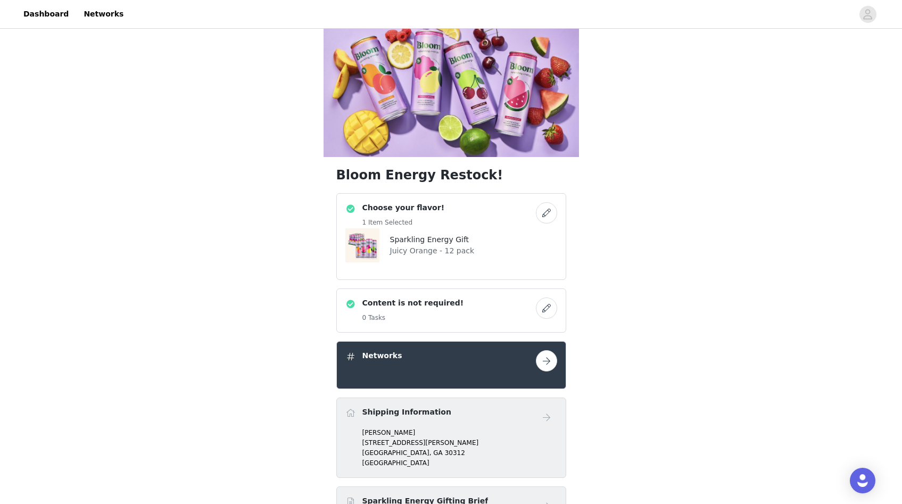
scroll to position [81, 0]
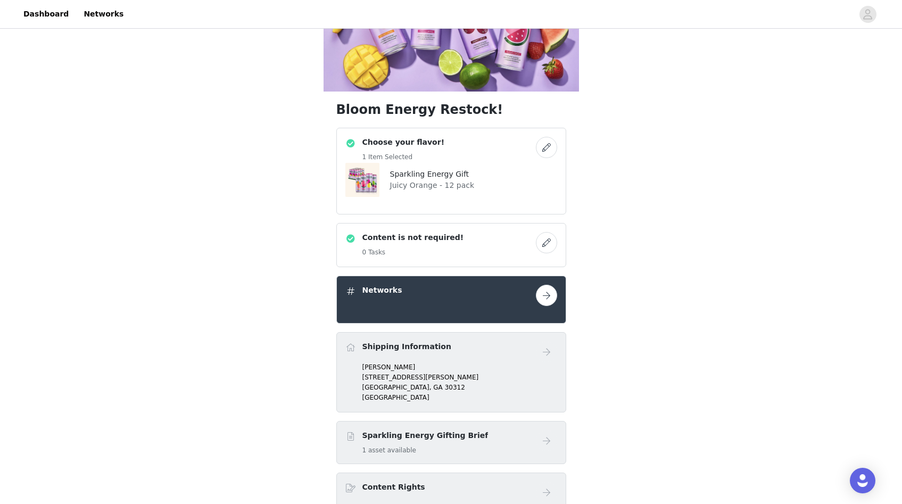
click at [549, 285] on button "button" at bounding box center [546, 295] width 21 height 21
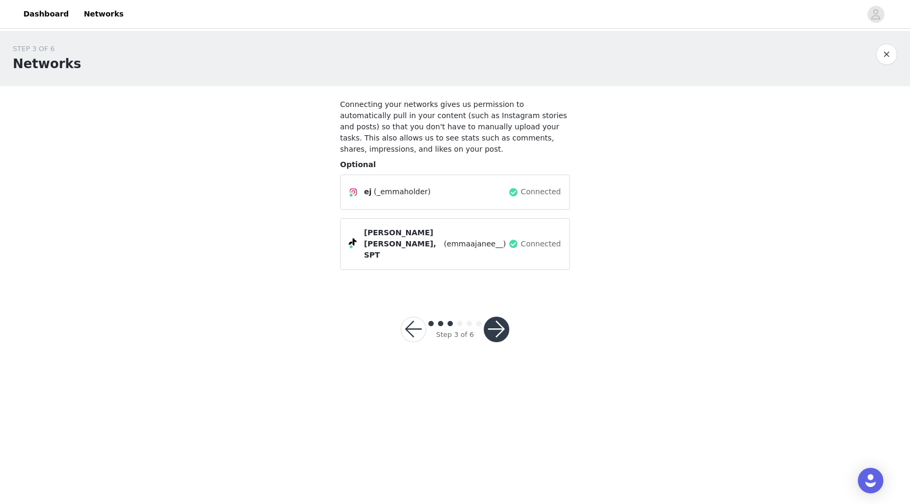
click at [877, 61] on div at bounding box center [886, 54] width 21 height 21
click at [879, 60] on button "button" at bounding box center [886, 54] width 21 height 21
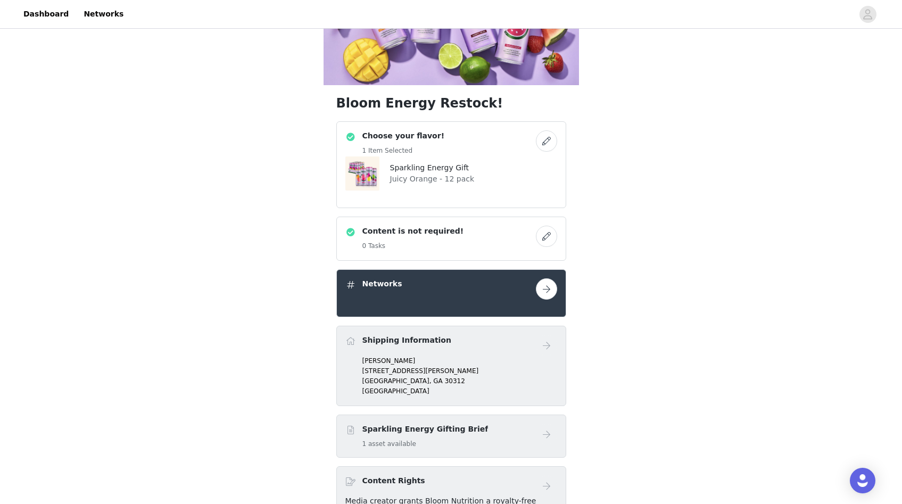
scroll to position [95, 0]
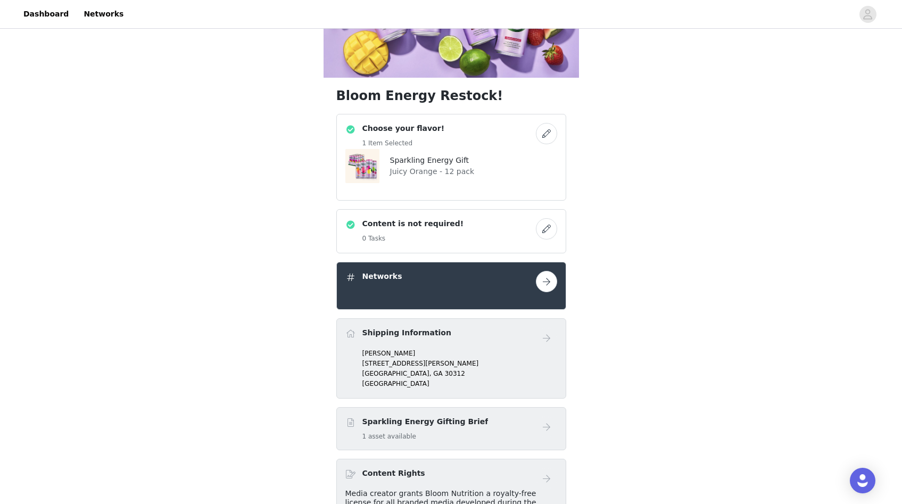
click at [546, 271] on button "button" at bounding box center [546, 281] width 21 height 21
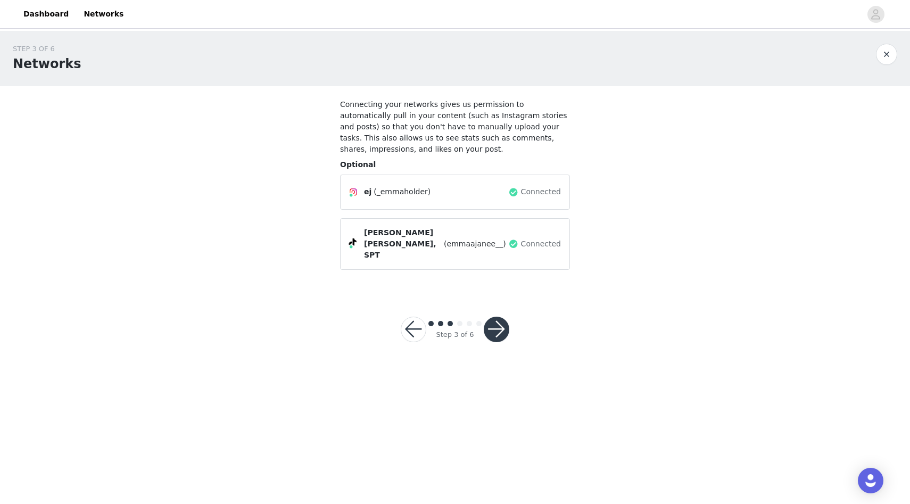
click at [498, 317] on button "button" at bounding box center [497, 330] width 26 height 26
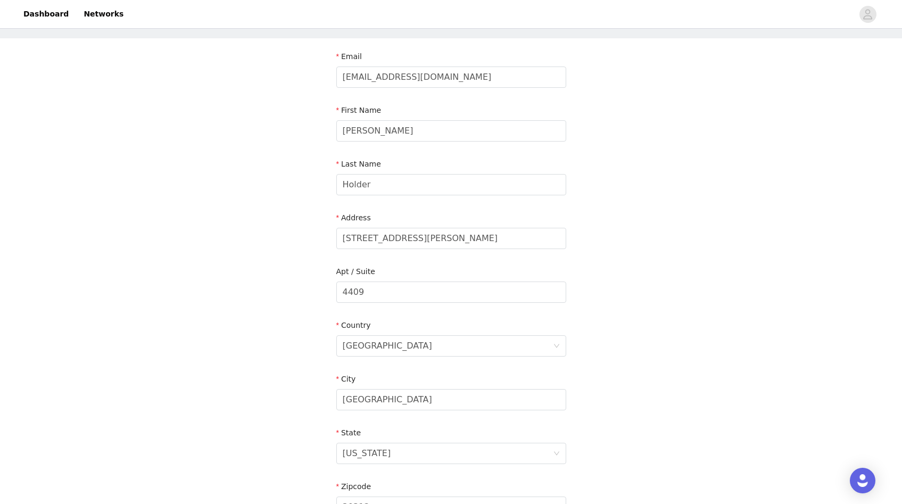
scroll to position [16, 0]
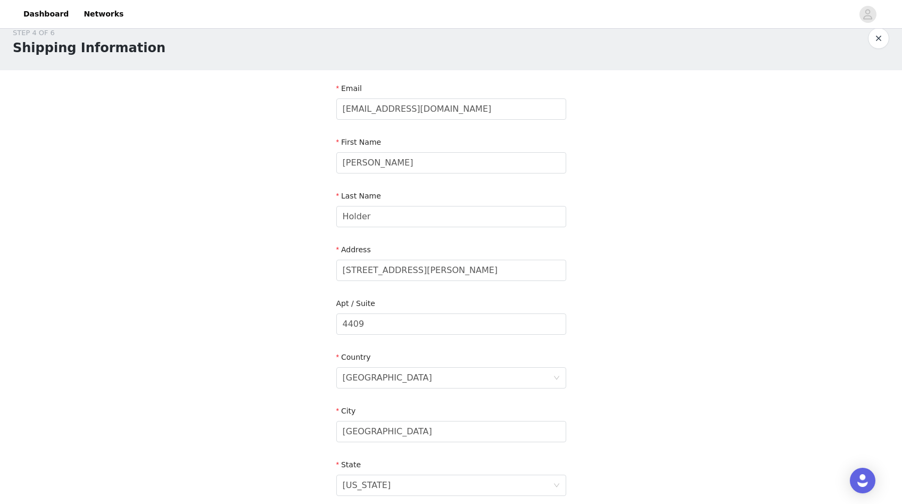
click at [879, 37] on button "button" at bounding box center [878, 38] width 21 height 21
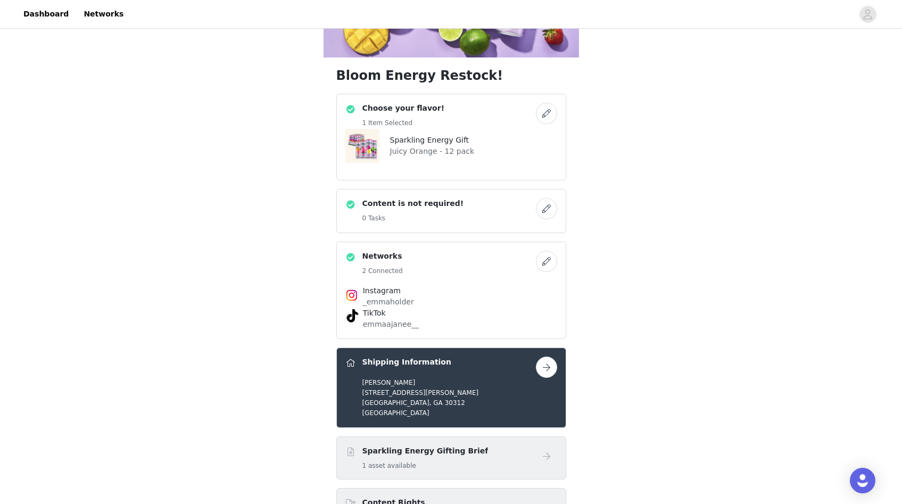
scroll to position [205, 0]
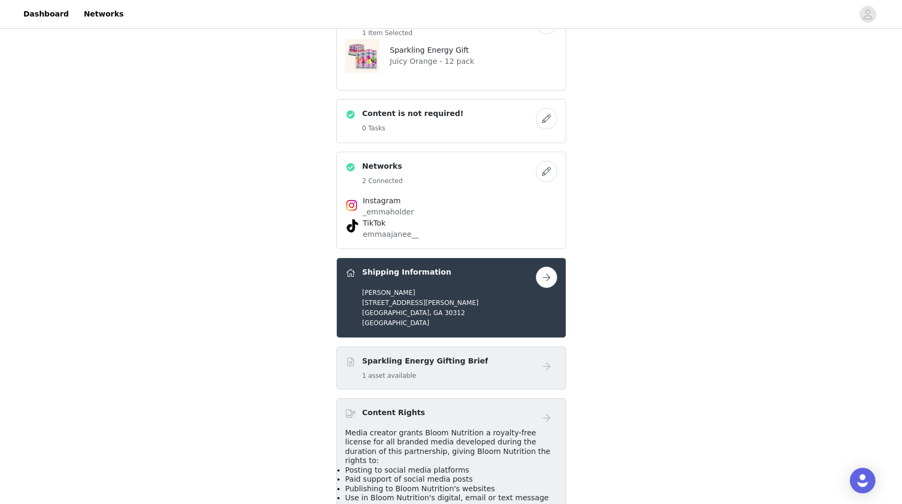
click at [554, 267] on button "button" at bounding box center [546, 277] width 21 height 21
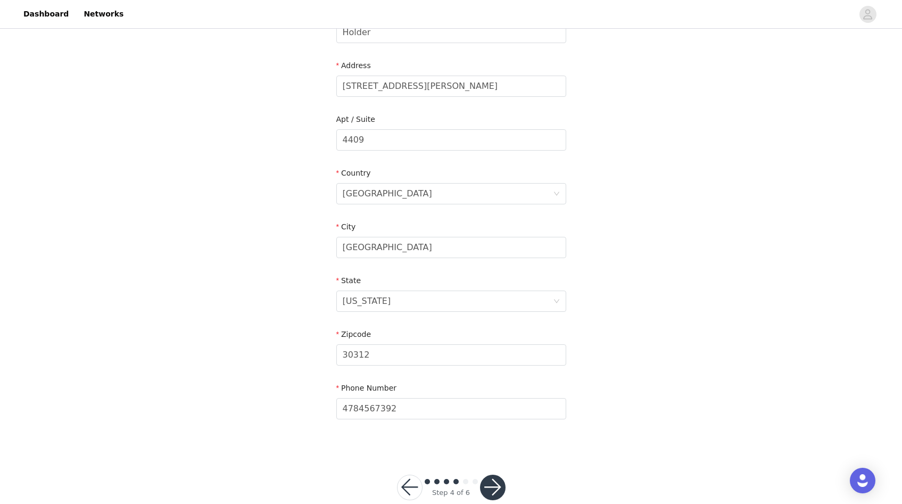
scroll to position [221, 0]
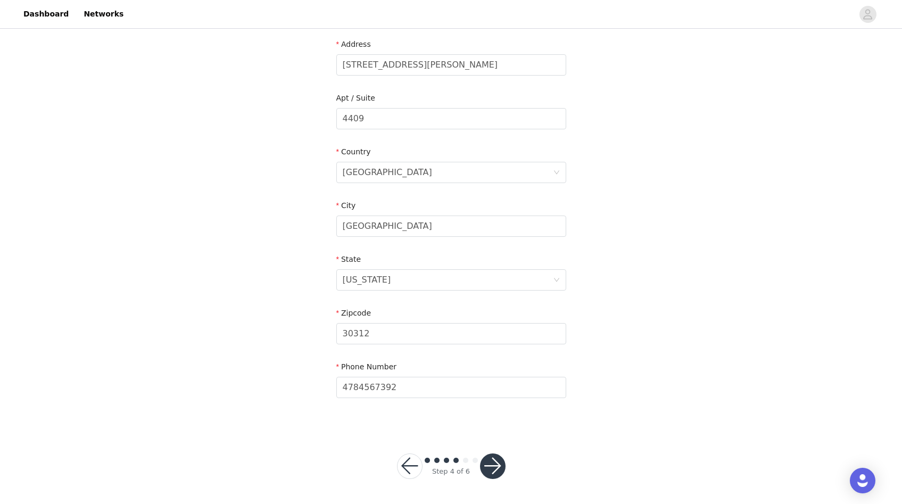
click at [500, 465] on button "button" at bounding box center [493, 466] width 26 height 26
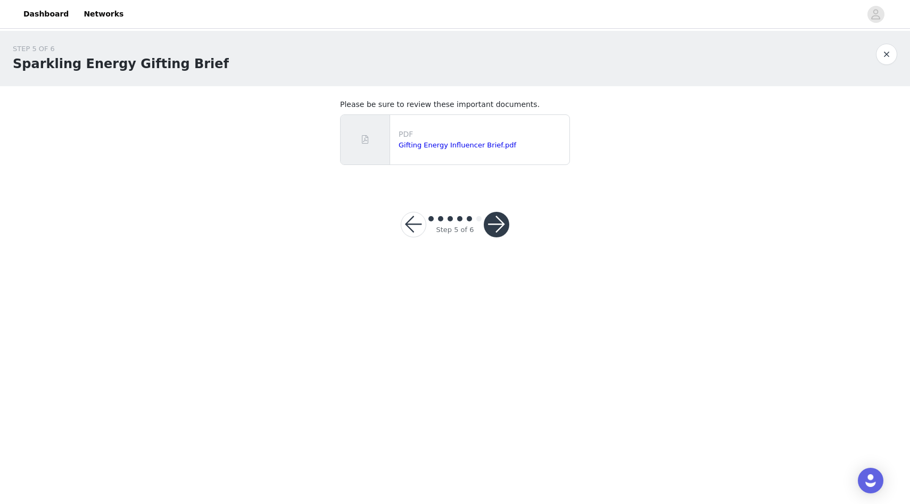
click at [895, 51] on button "button" at bounding box center [886, 54] width 21 height 21
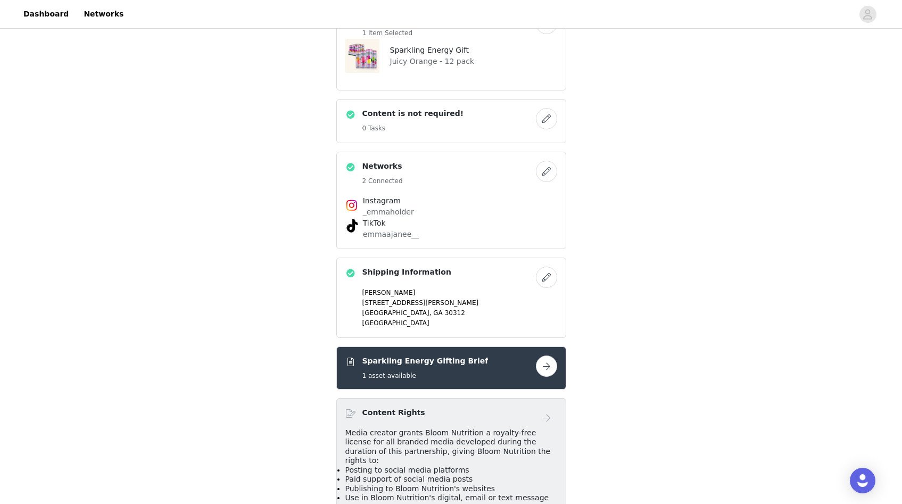
scroll to position [258, 0]
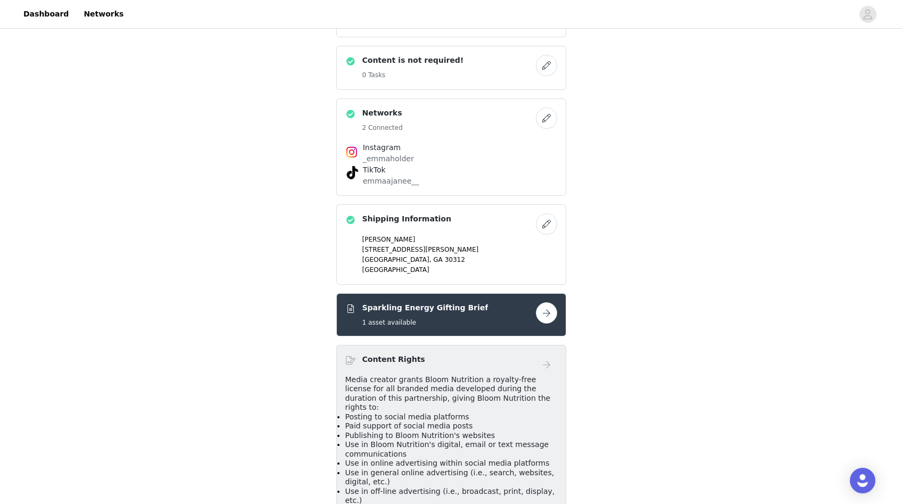
click at [536, 302] on button "button" at bounding box center [546, 312] width 21 height 21
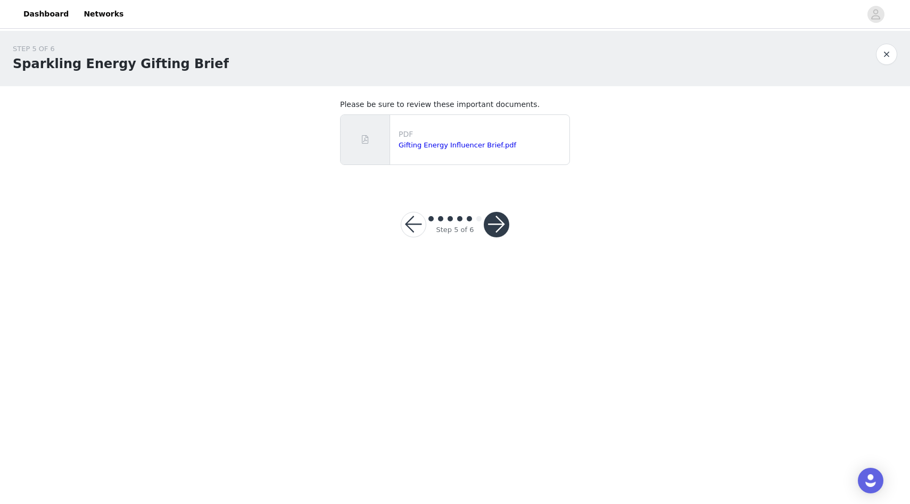
click at [496, 222] on button "button" at bounding box center [497, 225] width 26 height 26
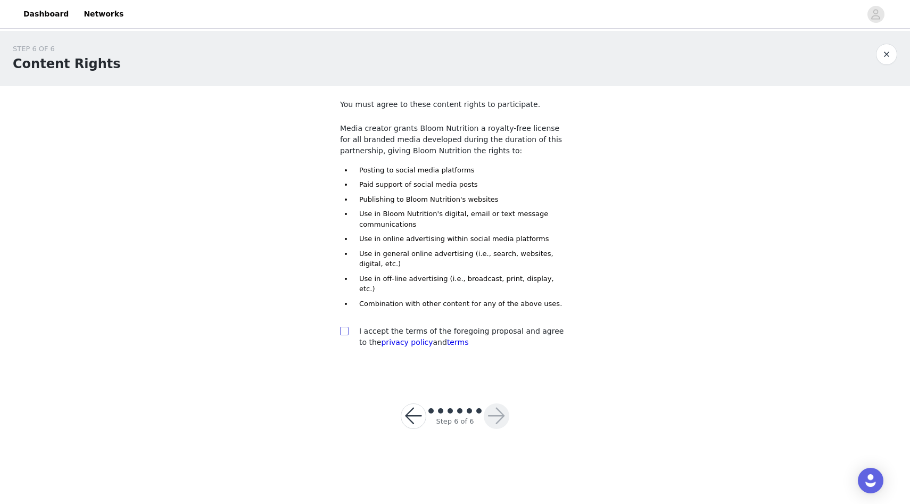
click at [345, 327] on input "checkbox" at bounding box center [343, 330] width 7 height 7
click at [348, 327] on span at bounding box center [344, 331] width 9 height 9
click at [347, 327] on input "checkbox" at bounding box center [343, 330] width 7 height 7
checkbox input "true"
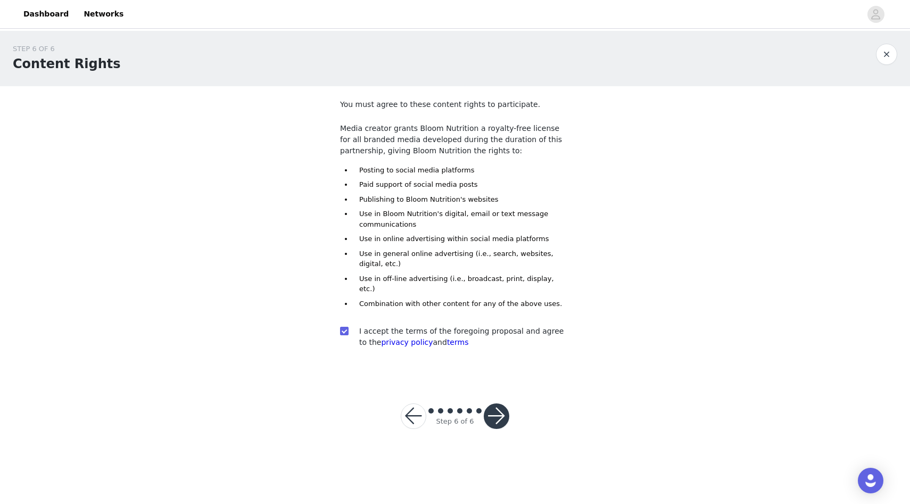
click at [494, 405] on button "button" at bounding box center [497, 416] width 26 height 26
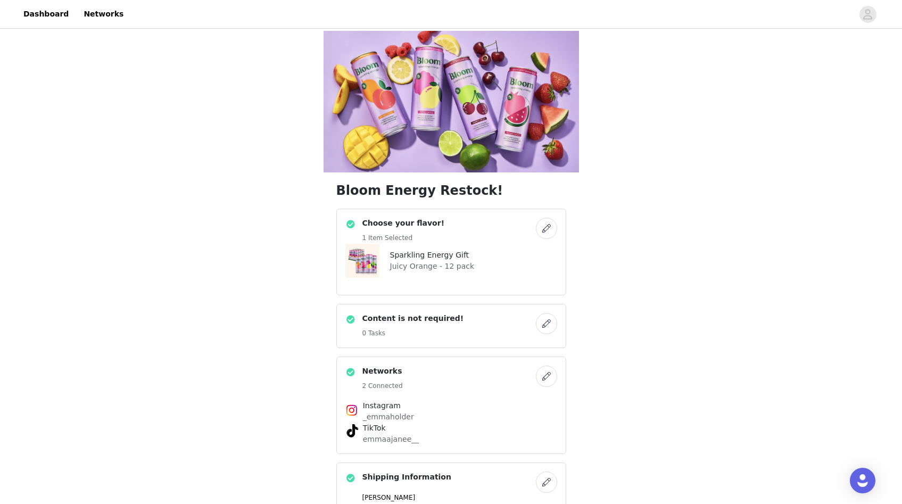
click at [554, 366] on button "button" at bounding box center [546, 376] width 21 height 21
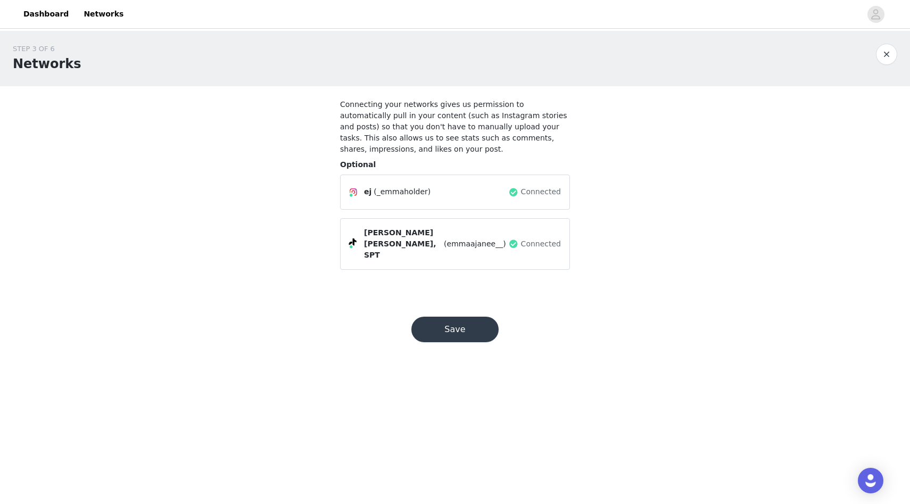
click at [487, 212] on div "ej (_emmaholder) Connected Emma Jane, SPT (emmaajanee__) Connected" at bounding box center [455, 222] width 230 height 95
click at [418, 188] on span "(_emmaholder)" at bounding box center [402, 191] width 57 height 11
drag, startPoint x: 326, startPoint y: 195, endPoint x: 618, endPoint y: 189, distance: 292.7
click at [618, 189] on div "STEP 3 OF 6 Networks Connecting your networks gives us permission to automatica…" at bounding box center [455, 161] width 910 height 260
click at [526, 187] on span "Connected" at bounding box center [541, 191] width 40 height 11
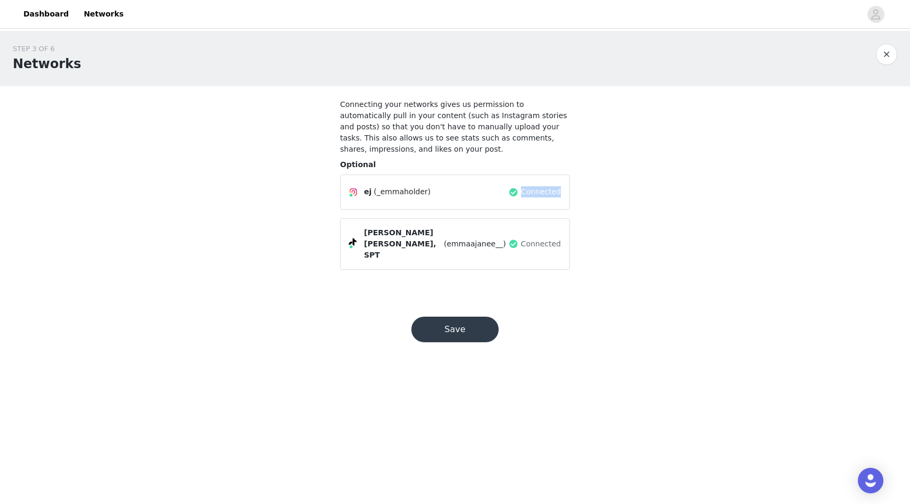
click at [526, 187] on span "Connected" at bounding box center [541, 191] width 40 height 11
click at [528, 223] on div "Emma Jane, SPT (emmaajanee__) Connected" at bounding box center [455, 244] width 230 height 52
click at [534, 238] on span "Connected" at bounding box center [541, 243] width 40 height 11
drag, startPoint x: 887, startPoint y: 53, endPoint x: 550, endPoint y: 187, distance: 362.8
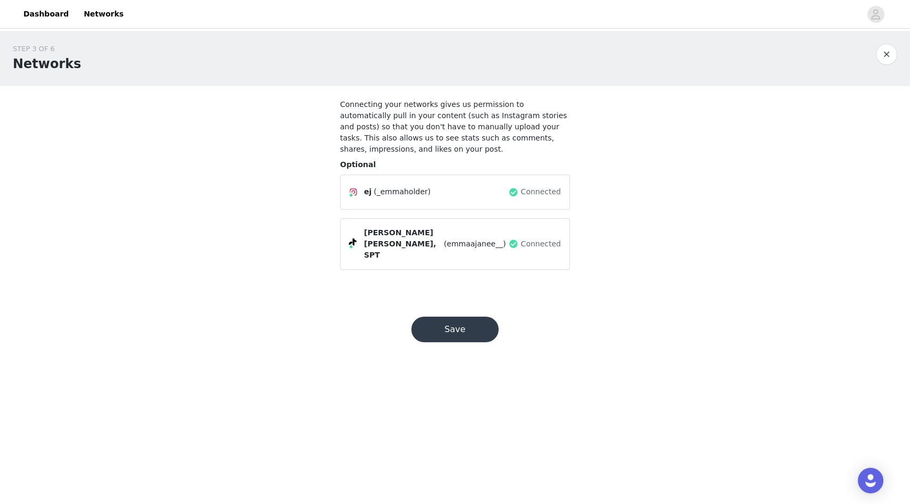
click at [646, 167] on div "STEP 3 OF 6 Networks Connecting your networks gives us permission to automatica…" at bounding box center [455, 161] width 910 height 260
drag, startPoint x: 429, startPoint y: 187, endPoint x: 582, endPoint y: 254, distance: 167.5
click at [591, 244] on div "STEP 3 OF 6 Networks Connecting your networks gives us permission to automatica…" at bounding box center [455, 161] width 910 height 260
drag, startPoint x: 580, startPoint y: 255, endPoint x: 535, endPoint y: 241, distance: 47.5
click at [579, 255] on section "Connecting your networks gives us permission to automatically pull in your cont…" at bounding box center [454, 188] width 255 height 205
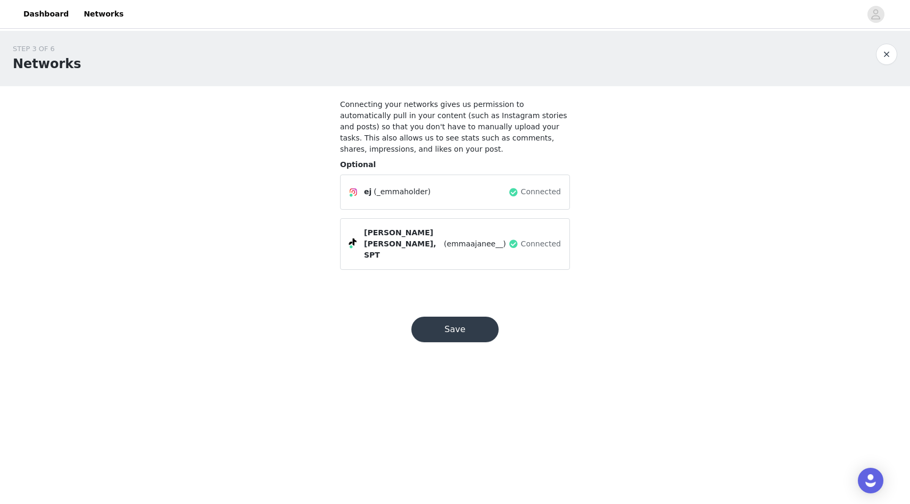
click at [535, 241] on div "Connected" at bounding box center [534, 243] width 53 height 17
click at [405, 232] on span "Emma Jane, SPT" at bounding box center [403, 244] width 78 height 34
click at [494, 167] on div "Optional" at bounding box center [455, 164] width 230 height 11
